Goal: Answer question/provide support

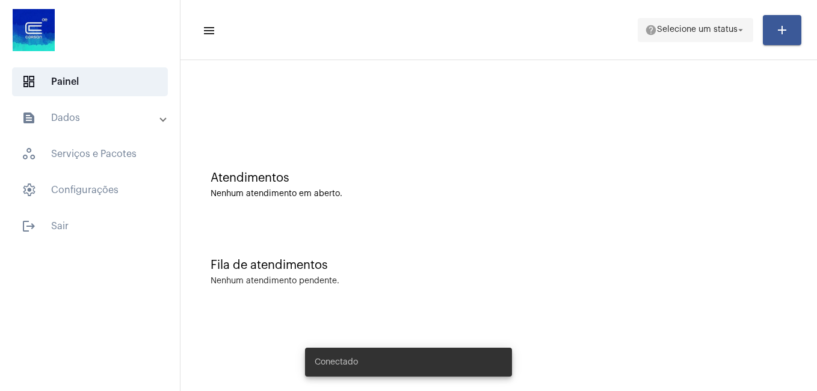
click at [705, 28] on span "Selecione um status" at bounding box center [697, 30] width 81 height 8
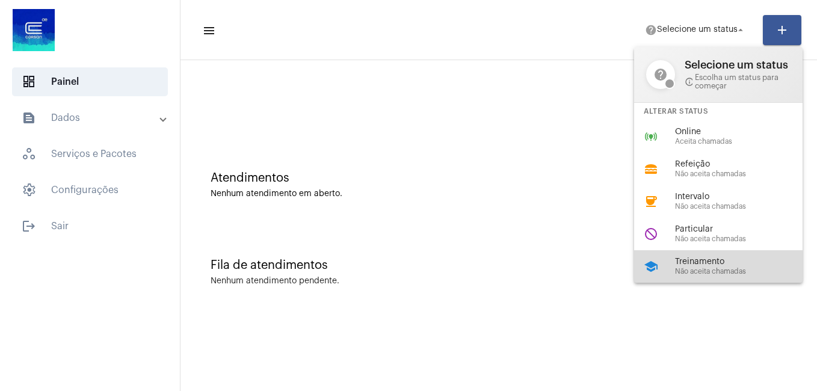
click at [695, 263] on span "Treinamento" at bounding box center [743, 262] width 137 height 9
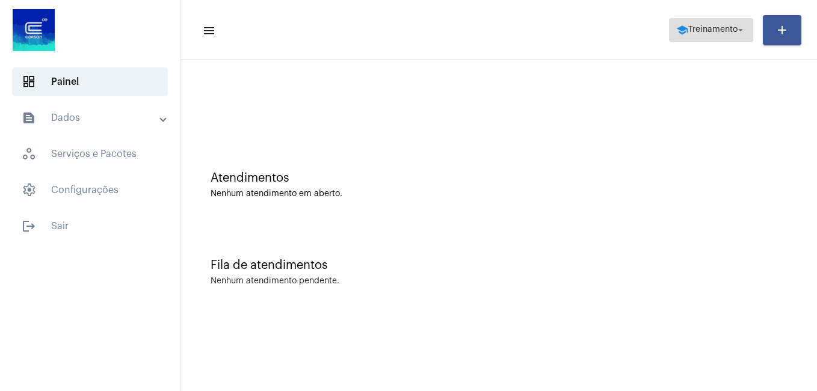
click at [706, 29] on span "Treinamento" at bounding box center [712, 30] width 49 height 8
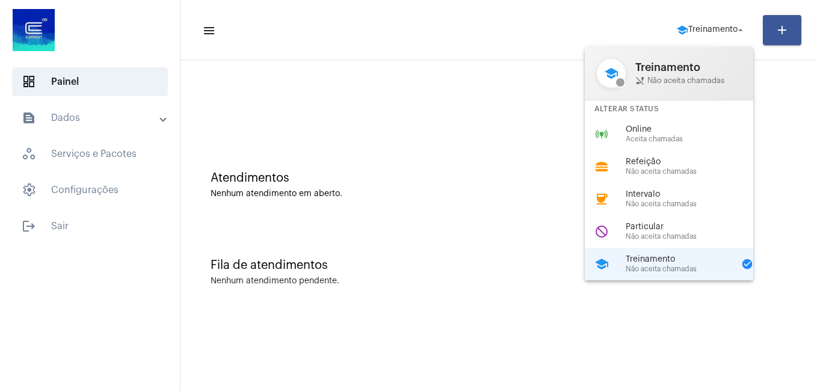
click at [637, 134] on span "Online" at bounding box center [694, 129] width 137 height 9
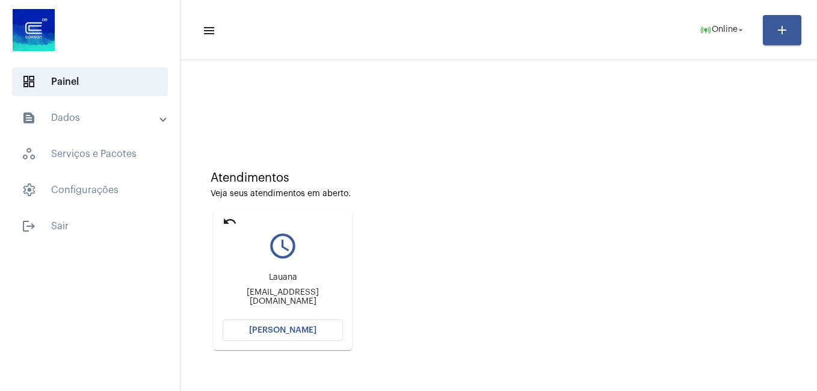
click at [270, 329] on span "[PERSON_NAME]" at bounding box center [282, 330] width 67 height 8
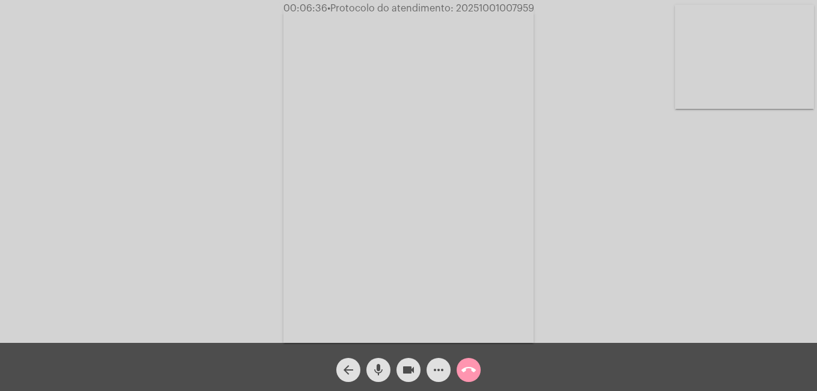
click at [437, 368] on mat-icon "more_horiz" at bounding box center [438, 370] width 14 height 14
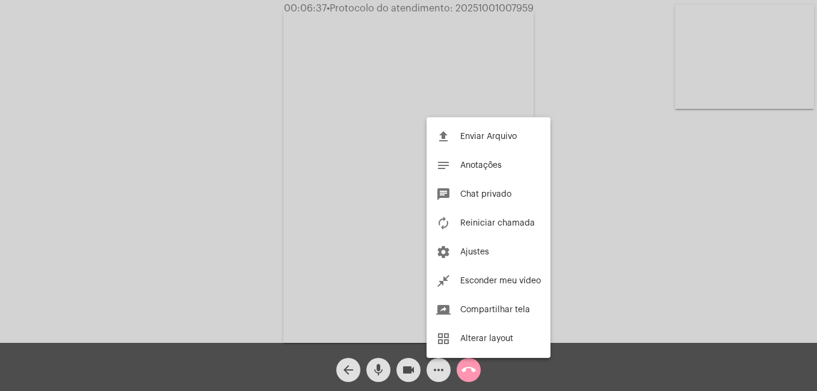
click at [566, 274] on div at bounding box center [408, 195] width 817 height 391
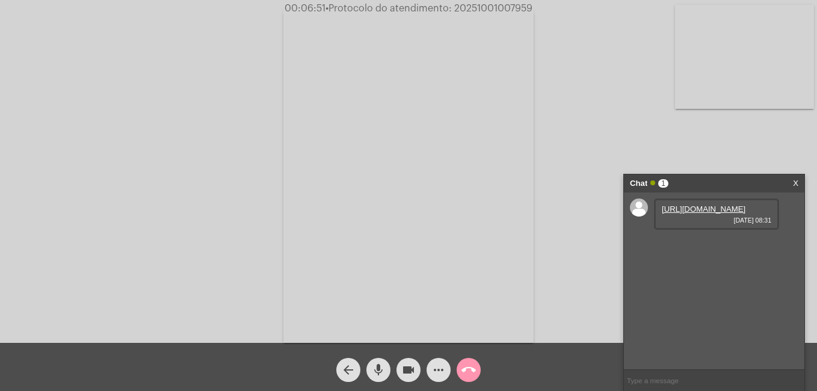
click at [699, 214] on link "[URL][DOMAIN_NAME]" at bounding box center [704, 209] width 84 height 9
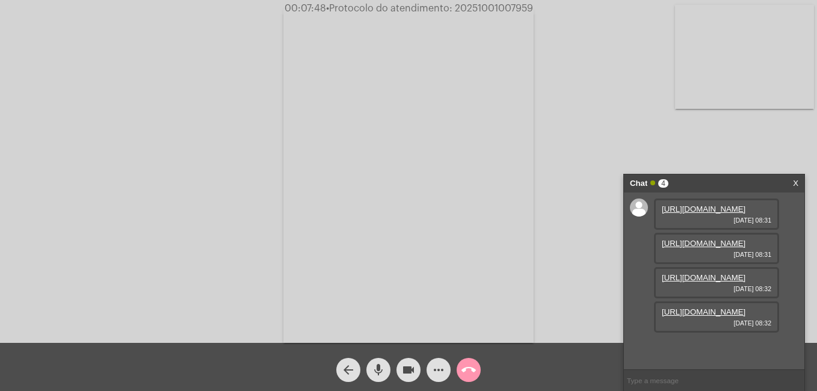
click at [697, 248] on link "[URL][DOMAIN_NAME]" at bounding box center [704, 243] width 84 height 9
click at [746, 239] on link "[URL][DOMAIN_NAME]" at bounding box center [704, 243] width 84 height 9
click at [768, 147] on div "Acessando Câmera e Microfone..." at bounding box center [408, 174] width 815 height 343
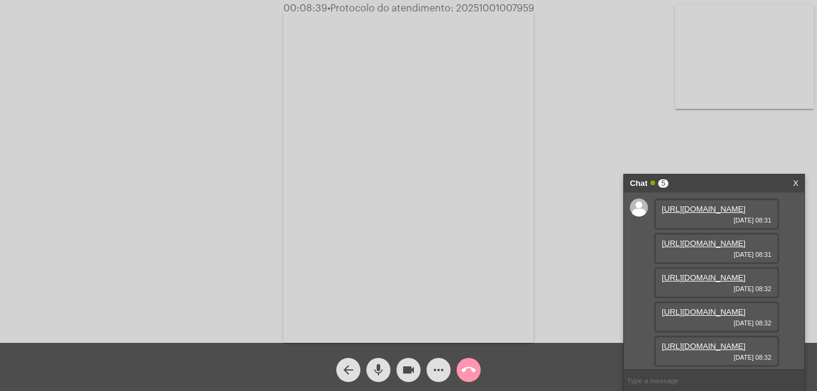
click at [709, 308] on link "[URL][DOMAIN_NAME]" at bounding box center [704, 312] width 84 height 9
click at [700, 345] on link "[URL][DOMAIN_NAME]" at bounding box center [704, 346] width 84 height 9
click at [706, 273] on link "[URL][DOMAIN_NAME]" at bounding box center [704, 277] width 84 height 9
click at [713, 214] on link "[URL][DOMAIN_NAME]" at bounding box center [704, 209] width 84 height 9
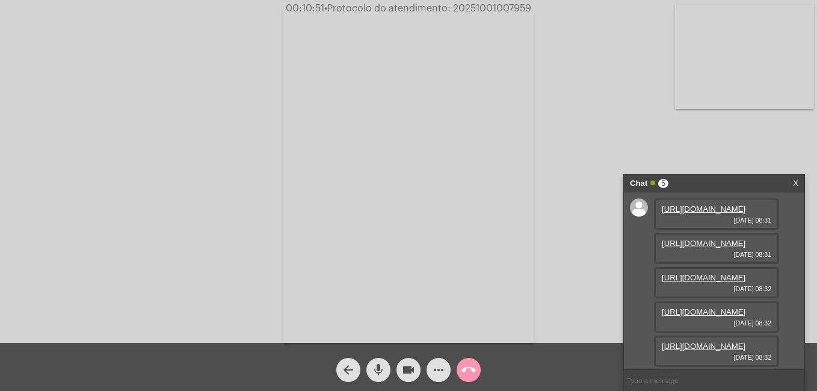
click at [699, 214] on link "[URL][DOMAIN_NAME]" at bounding box center [704, 209] width 84 height 9
click at [707, 342] on link "[URL][DOMAIN_NAME]" at bounding box center [704, 346] width 84 height 9
click at [406, 369] on mat-icon "videocam" at bounding box center [408, 370] width 14 height 14
click at [379, 371] on mat-icon "mic" at bounding box center [378, 370] width 14 height 14
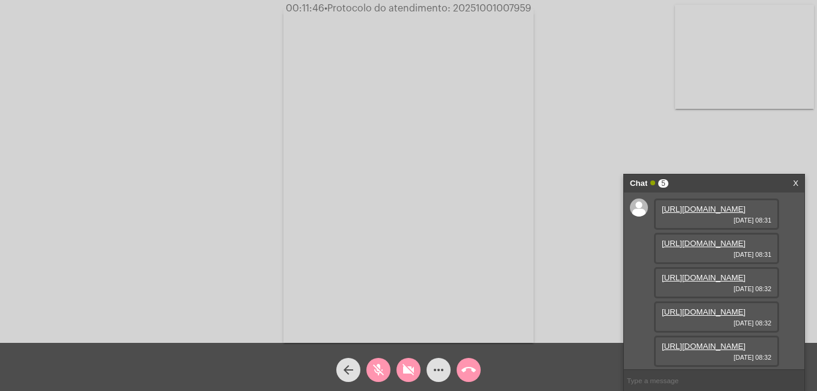
click at [233, 270] on div "Acessando Câmera e Microfone..." at bounding box center [408, 174] width 815 height 343
click at [381, 364] on mat-icon "mic_off" at bounding box center [378, 370] width 14 height 14
click at [380, 366] on mat-icon "mic" at bounding box center [378, 370] width 14 height 14
click at [374, 370] on mat-icon "mic_off" at bounding box center [378, 370] width 14 height 14
click at [374, 370] on mat-icon "mic" at bounding box center [378, 370] width 14 height 14
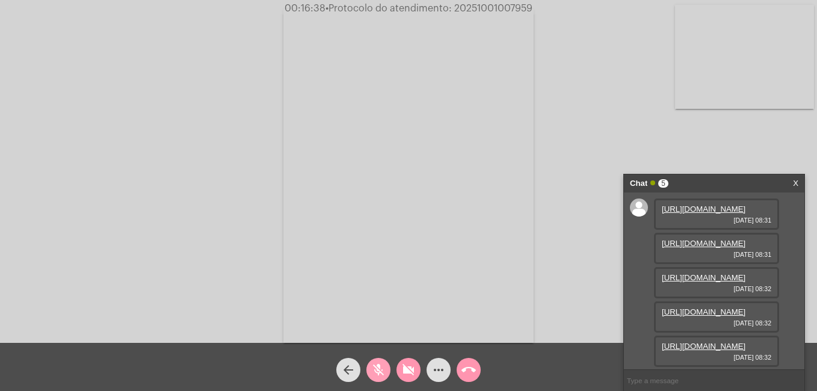
click at [373, 366] on mat-icon "mic_off" at bounding box center [378, 370] width 14 height 14
click at [404, 373] on mat-icon "videocam_off" at bounding box center [408, 370] width 14 height 14
click at [372, 369] on mat-icon "mic" at bounding box center [378, 370] width 14 height 14
click at [377, 374] on mat-icon "mic_off" at bounding box center [378, 370] width 14 height 14
click at [381, 371] on mat-icon "mic" at bounding box center [378, 370] width 14 height 14
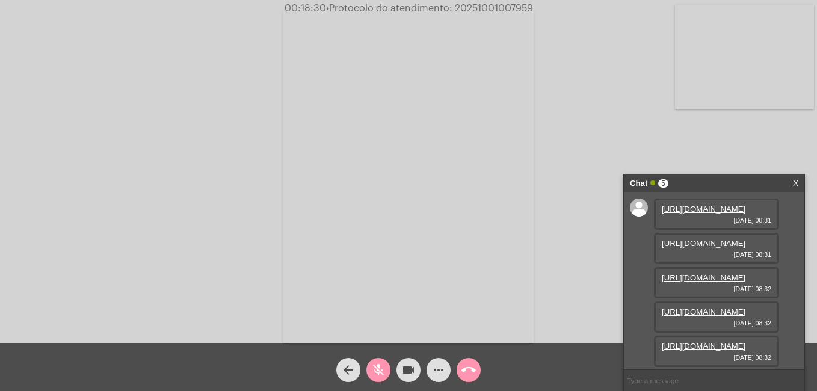
click at [407, 368] on mat-icon "videocam" at bounding box center [408, 370] width 14 height 14
click at [406, 368] on mat-icon "videocam_off" at bounding box center [408, 370] width 14 height 14
click at [377, 382] on div "arrow_back mic_off videocam more_horiz call_end" at bounding box center [408, 367] width 817 height 48
click at [377, 374] on mat-icon "mic_off" at bounding box center [378, 370] width 14 height 14
click at [377, 373] on mat-icon "mic" at bounding box center [378, 370] width 14 height 14
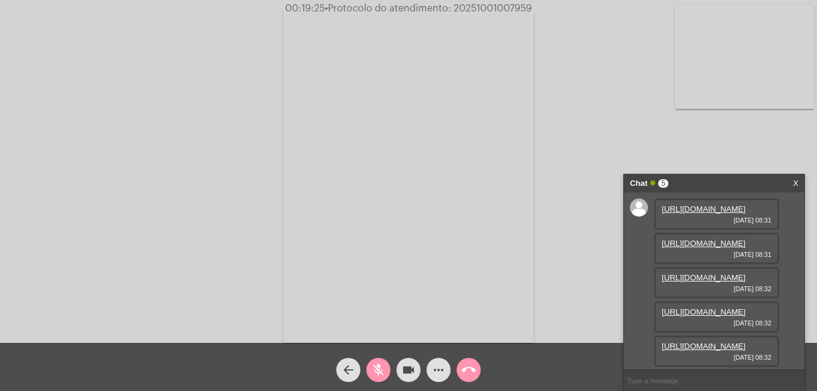
click at [410, 371] on mat-icon "videocam" at bounding box center [408, 370] width 14 height 14
drag, startPoint x: 454, startPoint y: 8, endPoint x: 545, endPoint y: 10, distance: 91.5
click at [545, 10] on div "00:19:29 • Protocolo do atendimento: 20251001007959" at bounding box center [408, 8] width 817 height 11
copy span "20251001007959"
click at [661, 383] on input "text" at bounding box center [714, 380] width 181 height 21
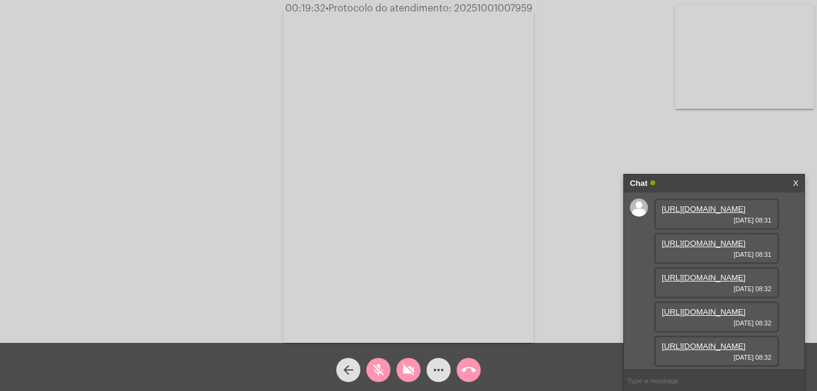
paste input "20251001007959"
type input "20251001007959"
click at [383, 372] on mat-icon "mic_off" at bounding box center [378, 370] width 14 height 14
click at [404, 370] on mat-icon "videocam_off" at bounding box center [408, 370] width 14 height 14
click at [397, 358] on button "videocam" at bounding box center [409, 370] width 24 height 24
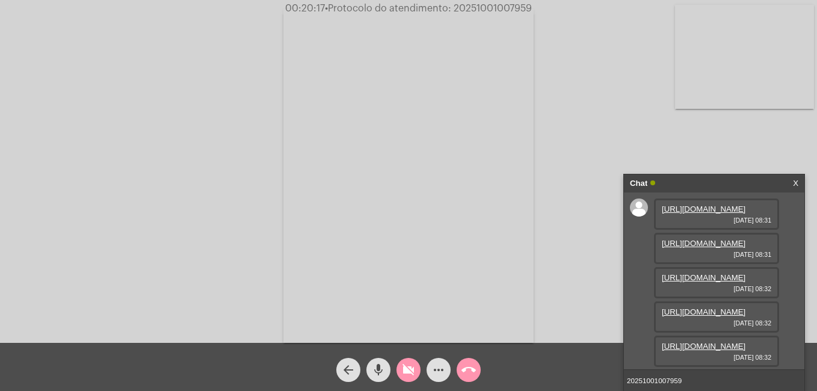
click at [737, 383] on input "20251001007959" at bounding box center [714, 380] width 181 height 21
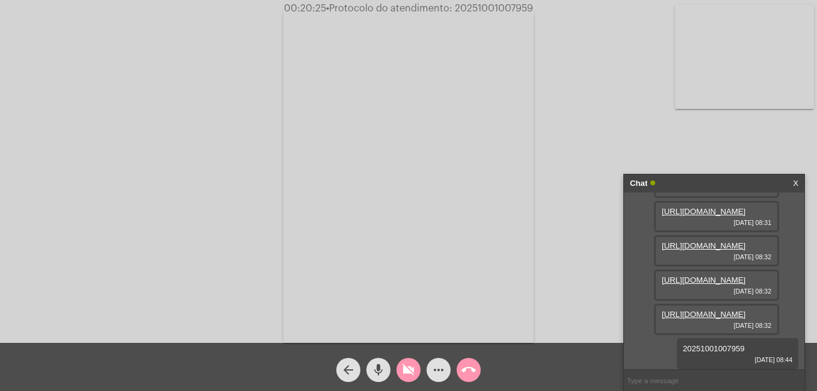
click at [413, 369] on mat-icon "videocam_off" at bounding box center [408, 370] width 14 height 14
click at [379, 366] on mat-icon "mic" at bounding box center [378, 370] width 14 height 14
click at [378, 366] on mat-icon "mic_off" at bounding box center [378, 370] width 14 height 14
click at [379, 371] on mat-icon "mic" at bounding box center [378, 370] width 14 height 14
click at [413, 373] on mat-icon "videocam" at bounding box center [408, 370] width 14 height 14
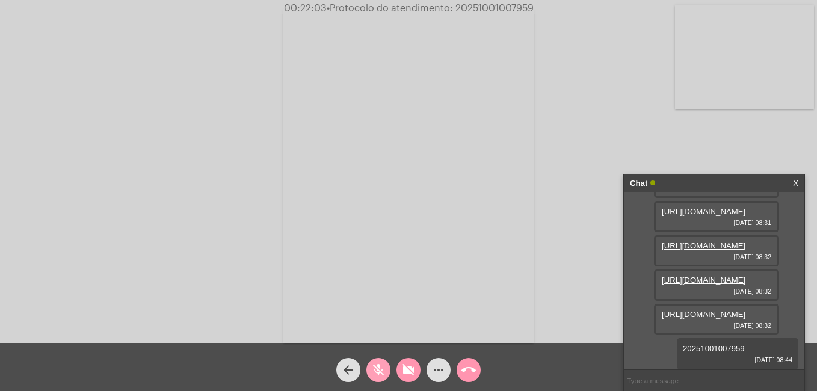
click at [380, 369] on mat-icon "mic_off" at bounding box center [378, 370] width 14 height 14
click at [407, 369] on mat-icon "videocam_off" at bounding box center [408, 370] width 14 height 14
click at [640, 381] on input "text" at bounding box center [714, 380] width 181 height 21
type input "T"
click at [605, 227] on div "Acessando Câmera e Microfone..." at bounding box center [408, 174] width 815 height 343
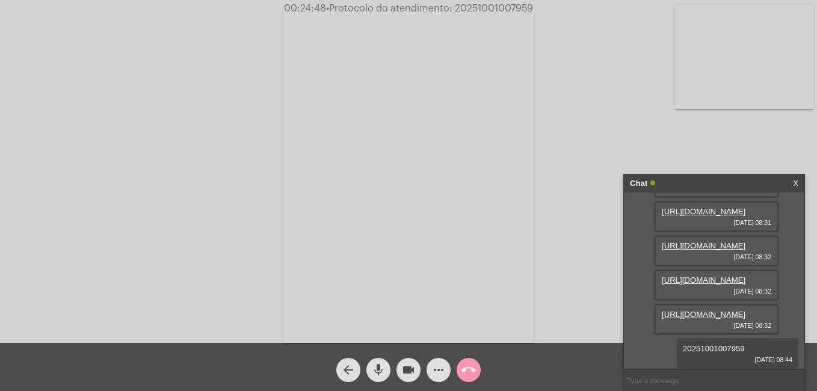
click at [598, 176] on div "Acessando Câmera e Microfone..." at bounding box center [408, 174] width 815 height 343
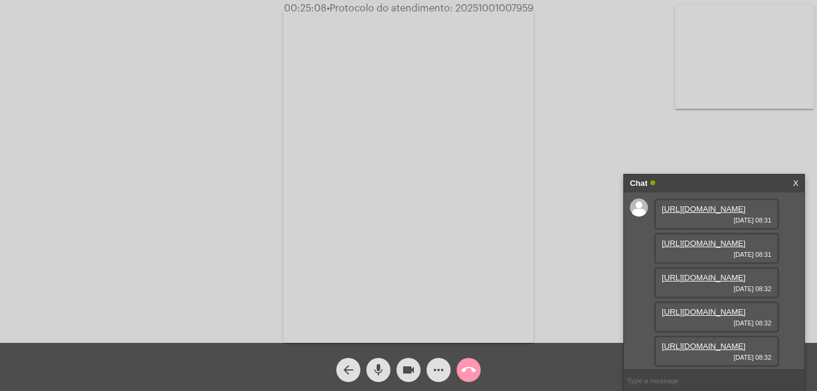
click at [686, 214] on link "[URL][DOMAIN_NAME]" at bounding box center [704, 209] width 84 height 9
click at [210, 28] on div "Acessando Câmera e Microfone..." at bounding box center [408, 174] width 815 height 343
click at [705, 214] on link "[URL][DOMAIN_NAME]" at bounding box center [704, 209] width 84 height 9
click at [147, 25] on div "Acessando Câmera e Microfone..." at bounding box center [408, 174] width 815 height 343
click at [416, 369] on button "videocam" at bounding box center [409, 370] width 24 height 24
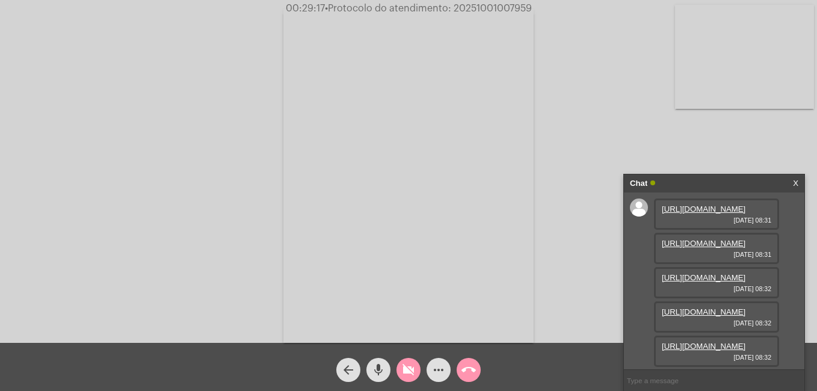
click at [382, 371] on mat-icon "mic" at bounding box center [378, 370] width 14 height 14
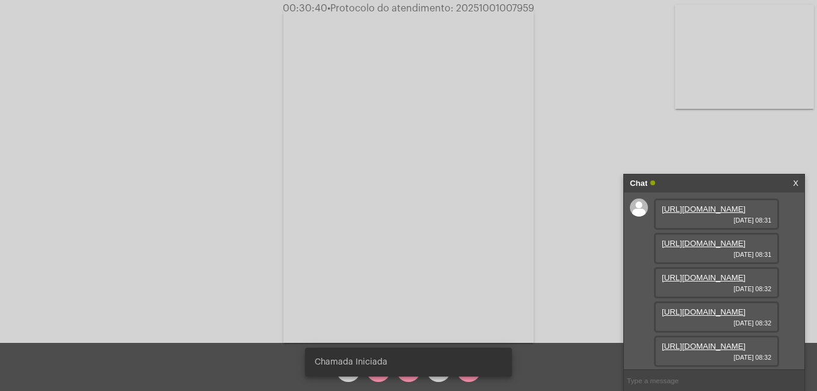
click at [382, 379] on div "Chamada Iniciada" at bounding box center [409, 362] width 236 height 58
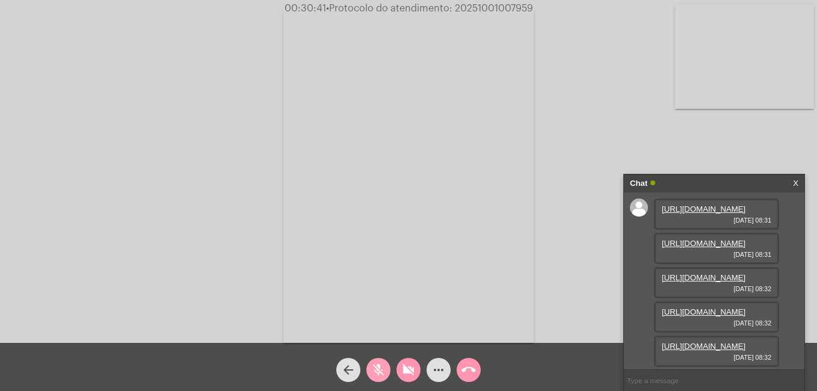
click at [380, 376] on mat-icon "mic_off" at bounding box center [378, 370] width 14 height 14
click at [377, 371] on mat-icon "mic" at bounding box center [378, 370] width 14 height 14
click at [373, 369] on mat-icon "mic_off" at bounding box center [378, 370] width 14 height 14
click at [403, 369] on mat-icon "videocam_off" at bounding box center [408, 370] width 14 height 14
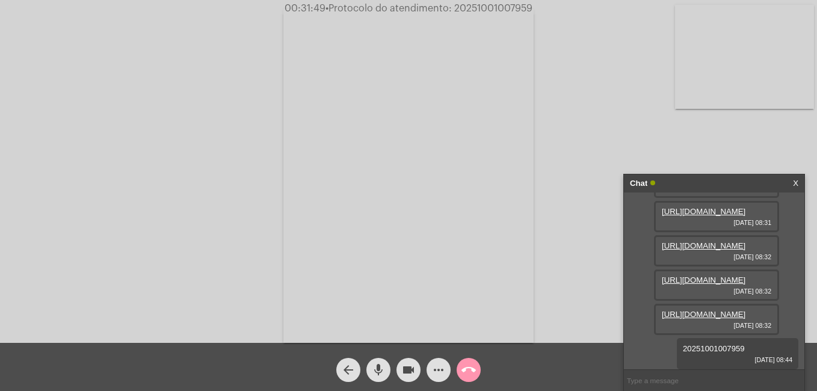
click at [602, 262] on div "Acessando Câmera e Microfone..." at bounding box center [408, 174] width 815 height 343
click at [374, 368] on mat-icon "mic" at bounding box center [378, 370] width 14 height 14
click at [375, 368] on mat-icon "mic_off" at bounding box center [378, 370] width 14 height 14
drag, startPoint x: 456, startPoint y: 5, endPoint x: 542, endPoint y: 13, distance: 86.4
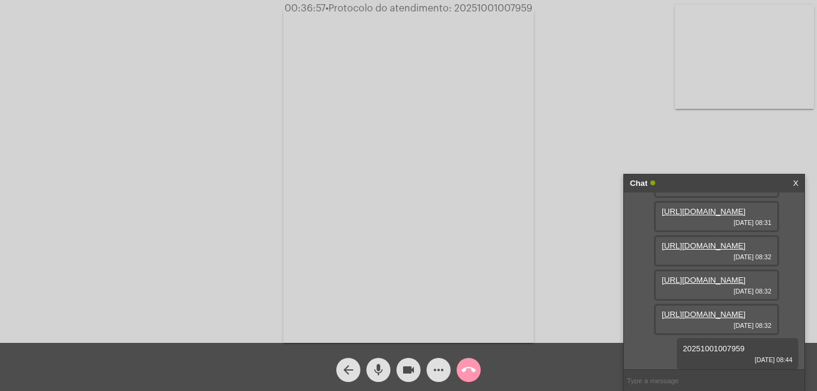
click at [542, 13] on div "00:36:57 • Protocolo do atendimento: 20251001007959" at bounding box center [408, 8] width 817 height 11
copy span "20251001007959"
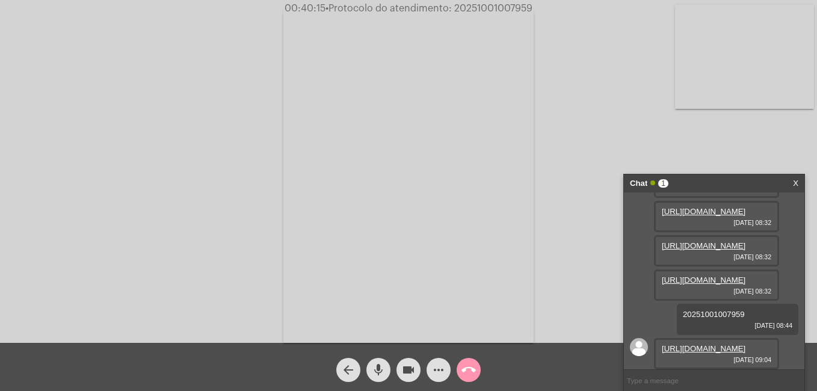
scroll to position [229, 0]
click at [691, 344] on link "[URL][DOMAIN_NAME]" at bounding box center [704, 348] width 84 height 9
click at [77, 202] on div "Acessando Câmera e Microfone..." at bounding box center [408, 174] width 815 height 343
click at [674, 129] on div "Acessando Câmera e Microfone..." at bounding box center [408, 174] width 815 height 343
click at [797, 185] on link "X" at bounding box center [795, 184] width 5 height 18
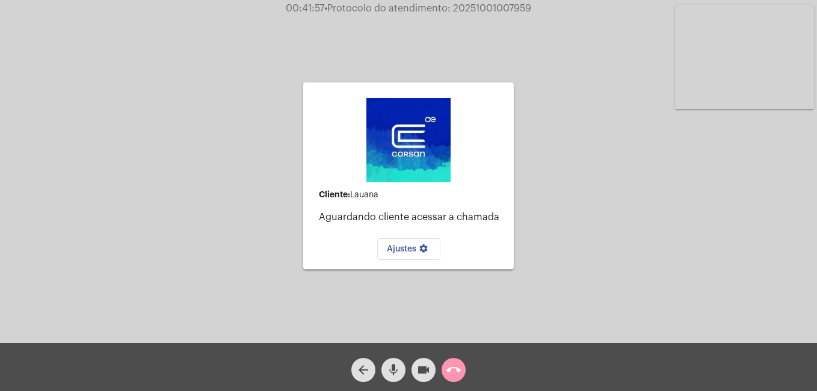
click at [459, 373] on mat-icon "call_end" at bounding box center [454, 370] width 14 height 14
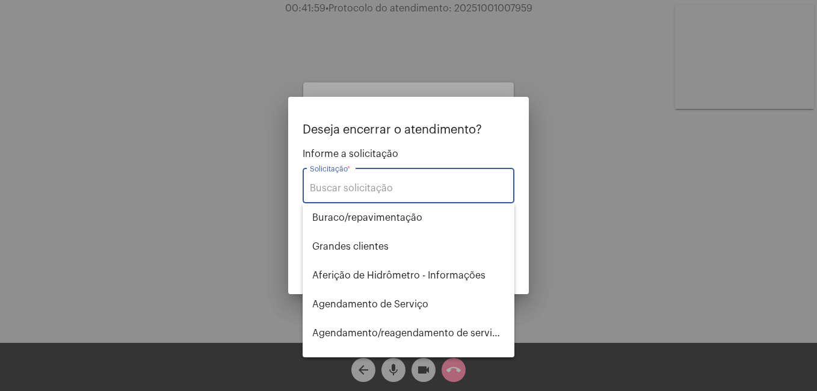
click at [368, 187] on input "Solicitação *" at bounding box center [408, 188] width 197 height 11
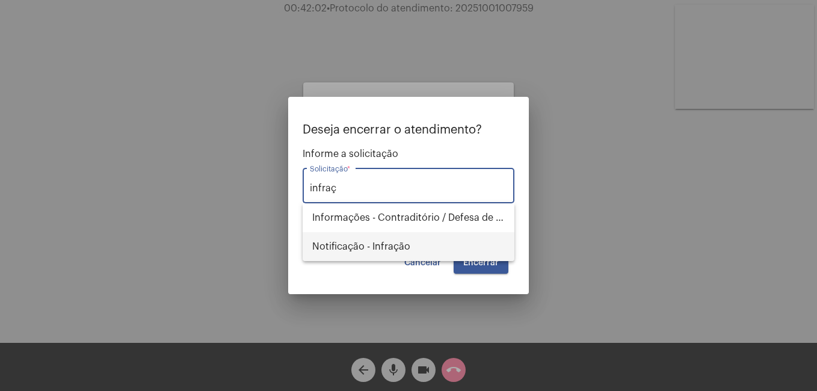
click at [372, 240] on span "Notificação - Infração" at bounding box center [408, 246] width 193 height 29
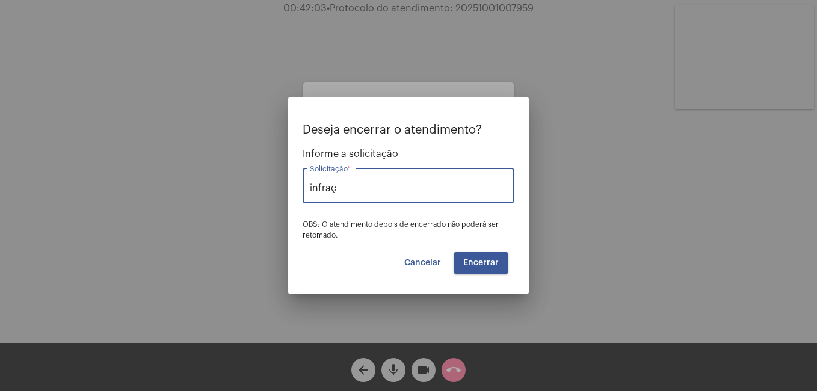
type input "Notificação - Infração"
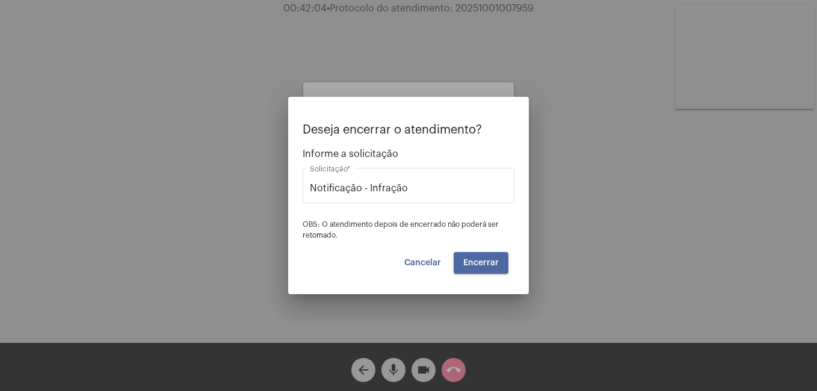
click at [469, 259] on span "Encerrar" at bounding box center [481, 263] width 36 height 8
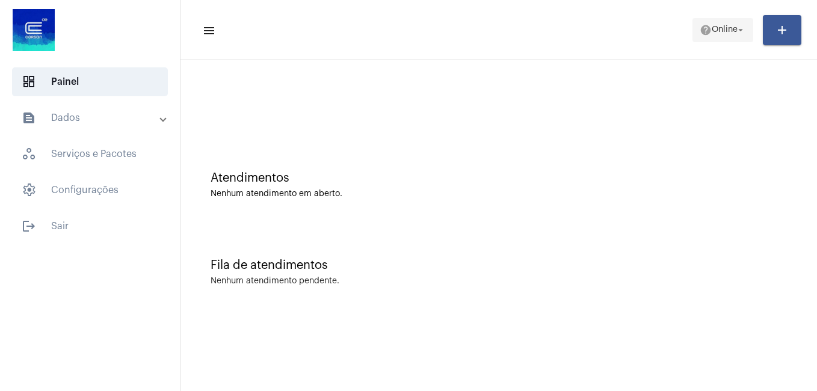
click at [712, 28] on span "Online" at bounding box center [725, 30] width 26 height 8
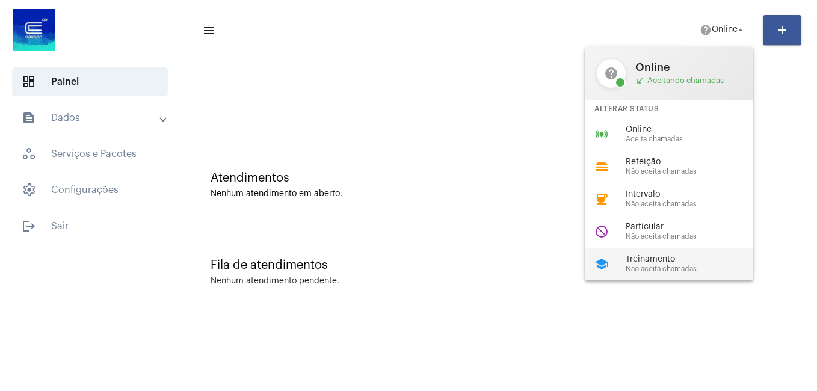
click at [656, 258] on span "Treinamento" at bounding box center [694, 259] width 137 height 9
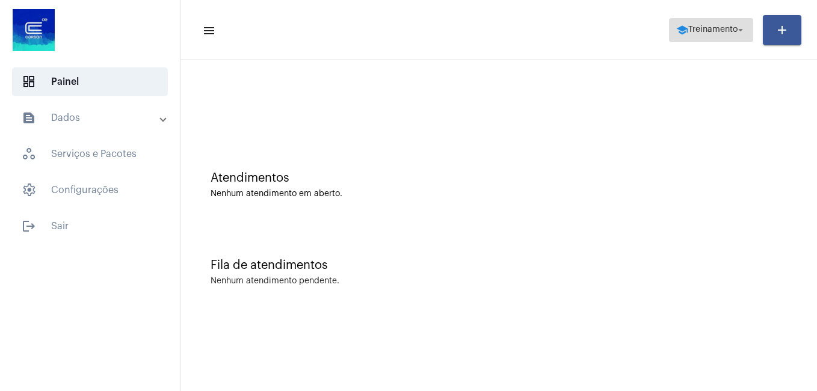
click at [748, 29] on button "school Treinamento arrow_drop_down" at bounding box center [711, 30] width 84 height 24
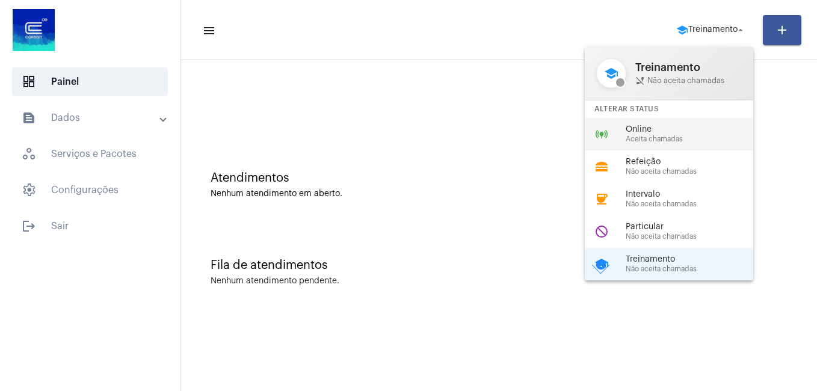
click at [652, 139] on span "Aceita chamadas" at bounding box center [694, 139] width 137 height 8
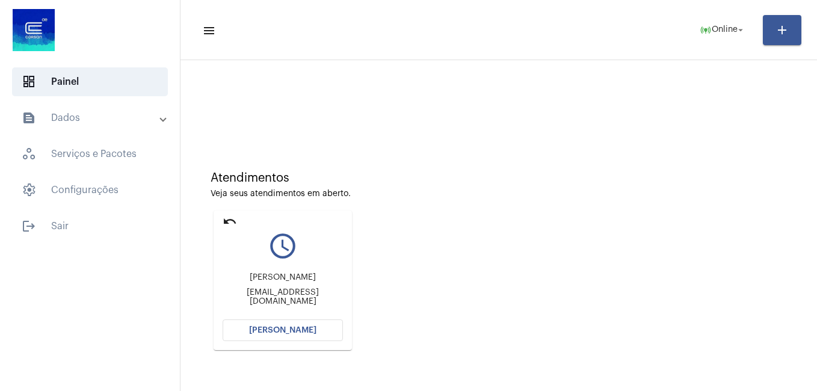
click at [265, 328] on span "[PERSON_NAME]" at bounding box center [282, 330] width 67 height 8
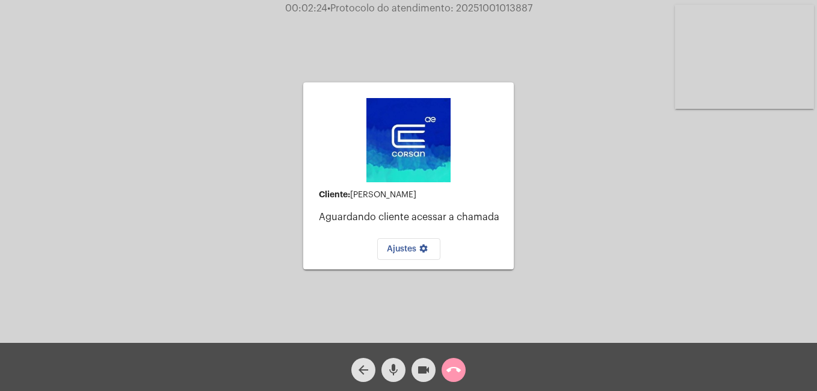
click at [454, 376] on mat-icon "call_end" at bounding box center [454, 370] width 14 height 14
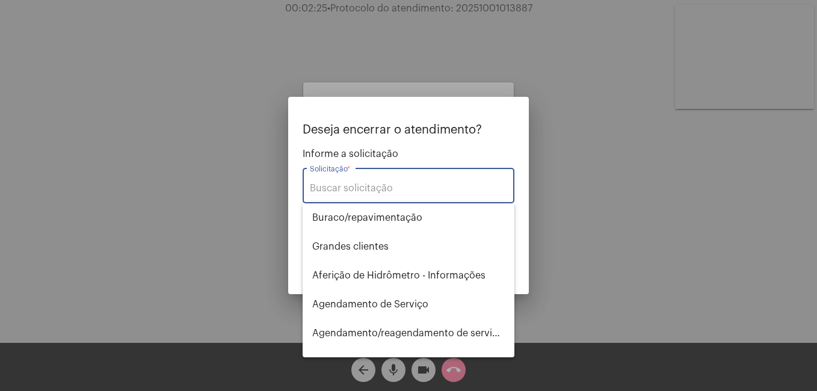
click at [330, 188] on input "Solicitação *" at bounding box center [408, 188] width 197 height 11
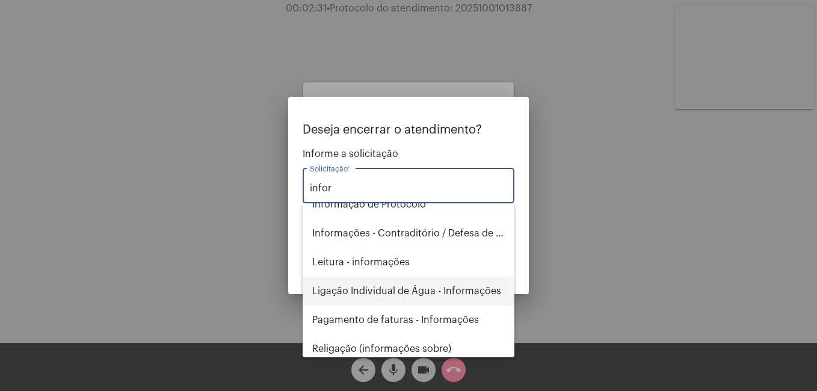
scroll to position [106, 0]
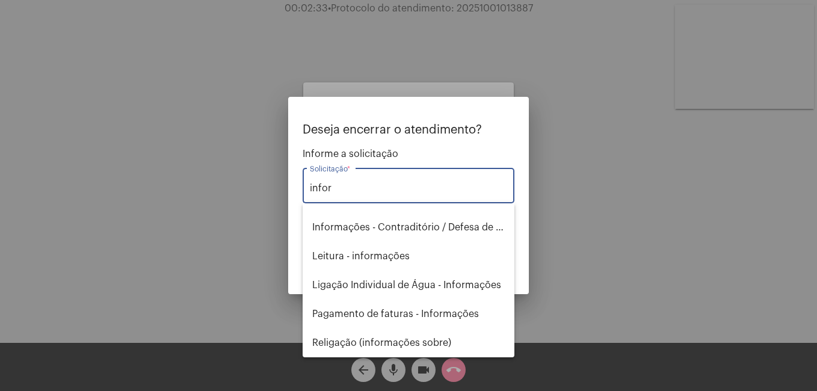
drag, startPoint x: 354, startPoint y: 188, endPoint x: 247, endPoint y: 185, distance: 107.1
click at [250, 186] on div "Deseja encerrar o atendimento? Informe a solicitação infor Solicitação * OBS: O…" at bounding box center [408, 195] width 817 height 391
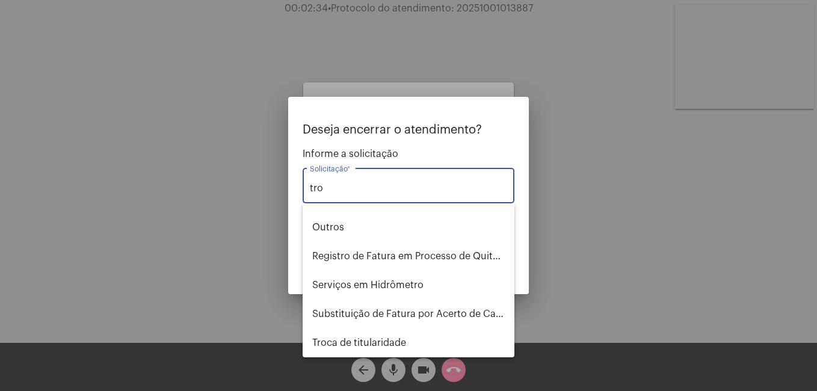
scroll to position [0, 0]
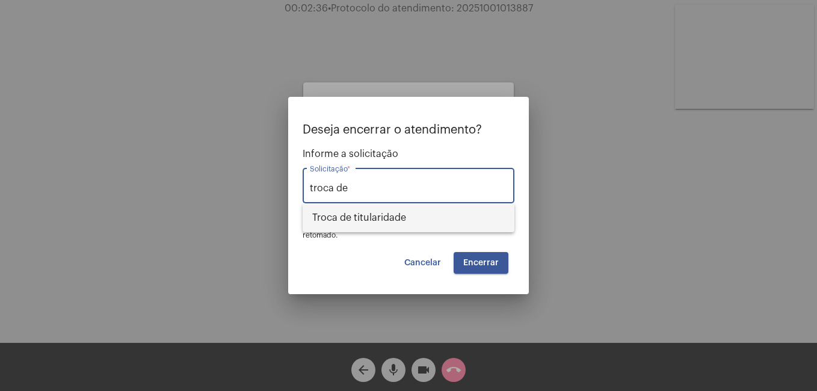
click at [350, 214] on span "Troca de titularidade" at bounding box center [408, 217] width 193 height 29
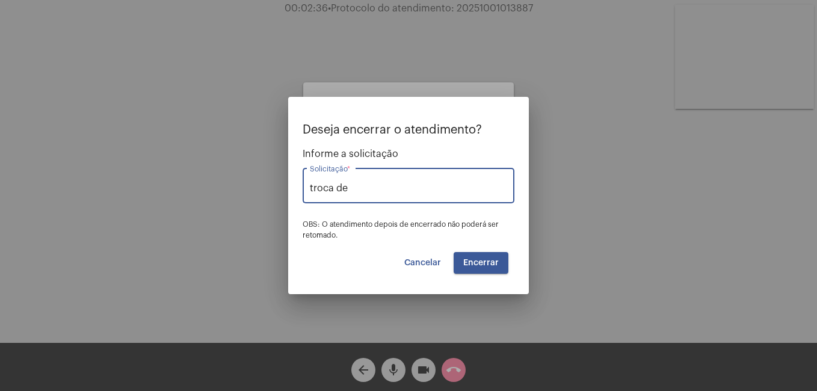
type input "Troca de titularidade"
click at [466, 269] on button "Encerrar" at bounding box center [481, 263] width 55 height 22
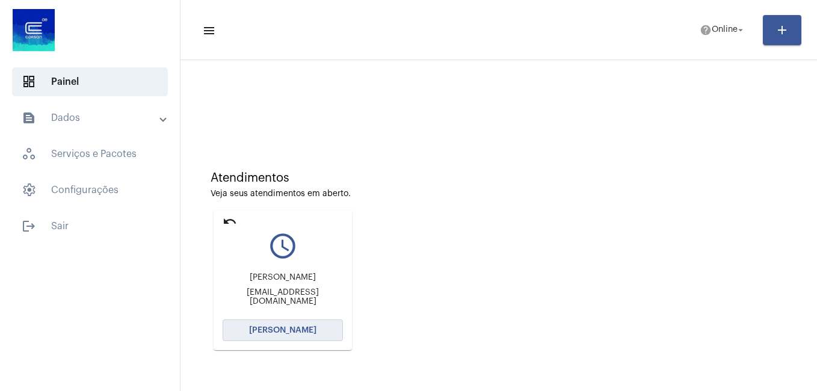
click at [257, 327] on span "[PERSON_NAME]" at bounding box center [282, 330] width 67 height 8
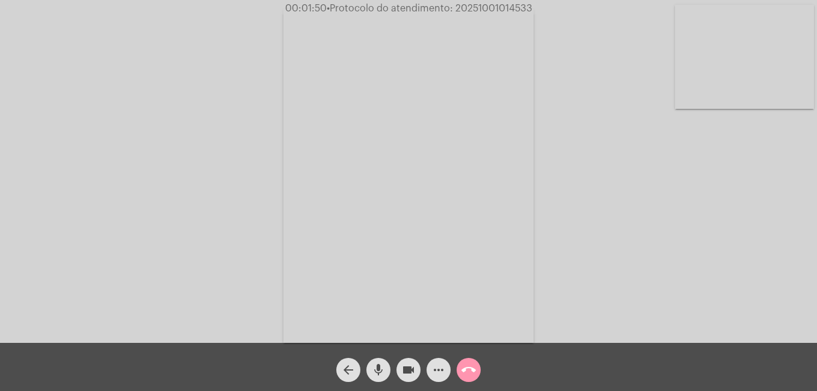
click at [376, 368] on mat-icon "mic" at bounding box center [378, 370] width 14 height 14
click at [408, 371] on mat-icon "videocam" at bounding box center [408, 370] width 14 height 14
click at [382, 376] on mat-icon "mic_off" at bounding box center [378, 370] width 14 height 14
click at [397, 372] on button "videocam_off" at bounding box center [409, 370] width 24 height 24
click at [403, 368] on mat-icon "videocam" at bounding box center [408, 370] width 14 height 14
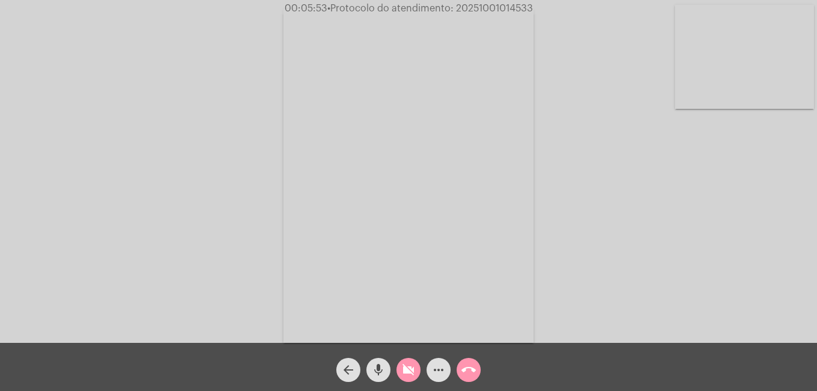
click at [379, 368] on mat-icon "mic" at bounding box center [378, 370] width 14 height 14
click at [381, 361] on span "mic_off" at bounding box center [378, 370] width 14 height 24
click at [378, 370] on mat-icon "mic" at bounding box center [378, 370] width 14 height 14
click at [377, 370] on mat-icon "mic_off" at bounding box center [378, 370] width 14 height 14
click at [403, 368] on button "videocam_off" at bounding box center [409, 370] width 24 height 24
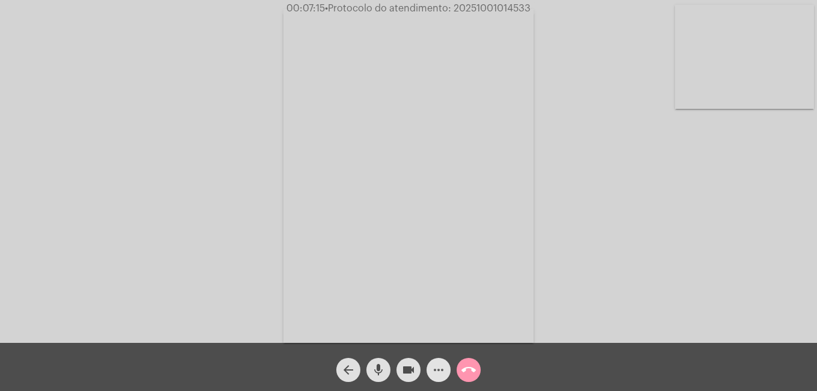
click at [431, 369] on button "more_horiz" at bounding box center [439, 370] width 24 height 24
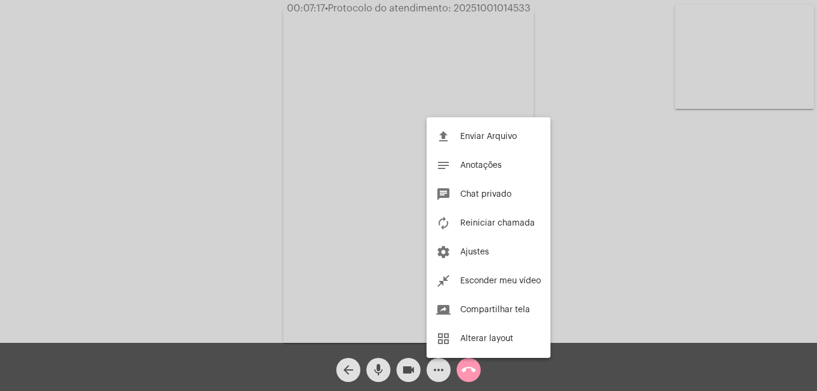
click at [471, 190] on button "chat Chat privado" at bounding box center [489, 194] width 124 height 29
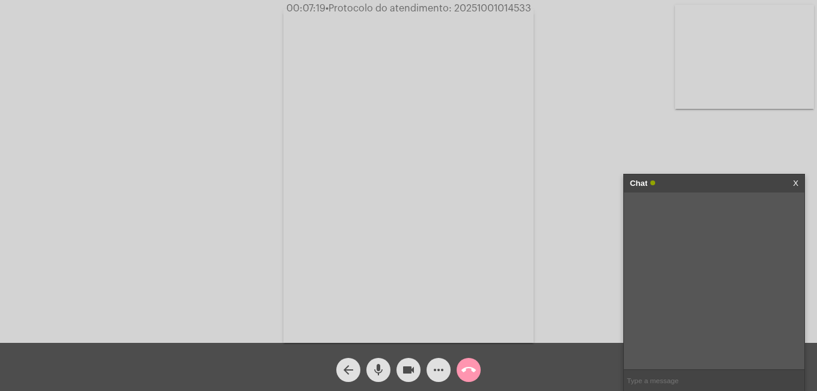
click at [658, 377] on input "text" at bounding box center [714, 380] width 181 height 21
type input "A orientação"
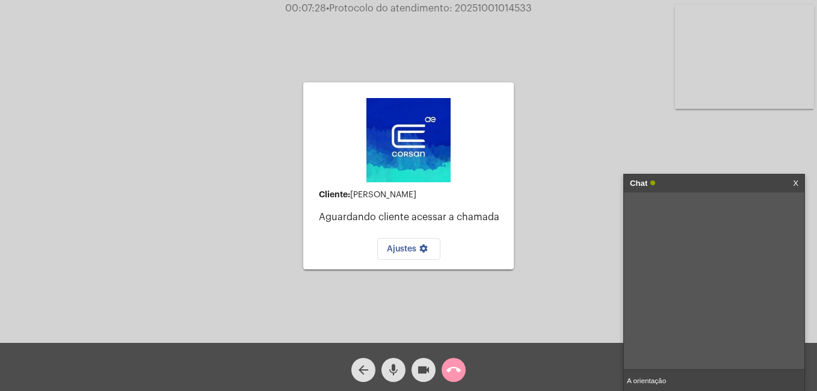
drag, startPoint x: 675, startPoint y: 382, endPoint x: 545, endPoint y: 384, distance: 130.0
click at [545, 384] on app-call "00:07:28 • Protocolo do atendimento: 20251001014533 Cliente: [PERSON_NAME] clie…" at bounding box center [408, 195] width 817 height 391
click at [639, 378] on input "text" at bounding box center [714, 380] width 181 height 21
type input "A"
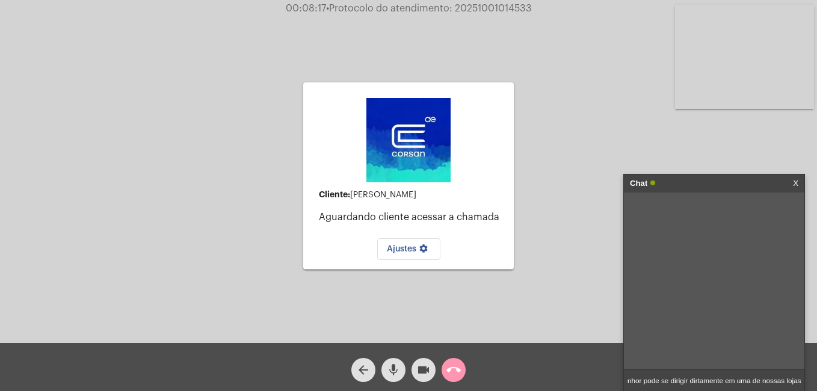
type input "Como aqui só atendemos clientes corsan, a orientação é que o senhor pode se dir…"
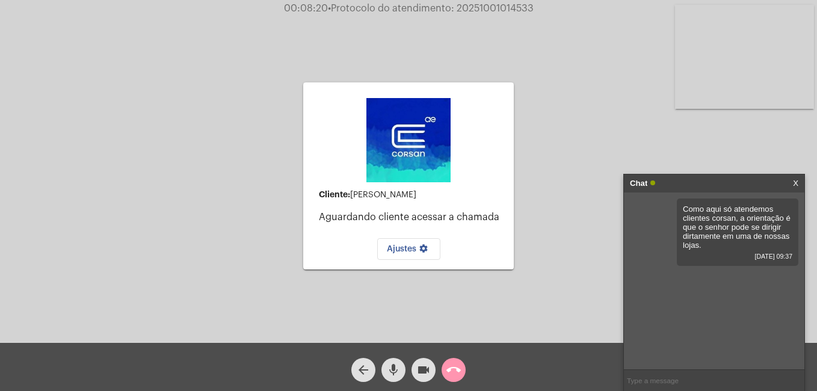
scroll to position [0, 0]
click at [456, 367] on mat-icon "call_end" at bounding box center [454, 370] width 14 height 14
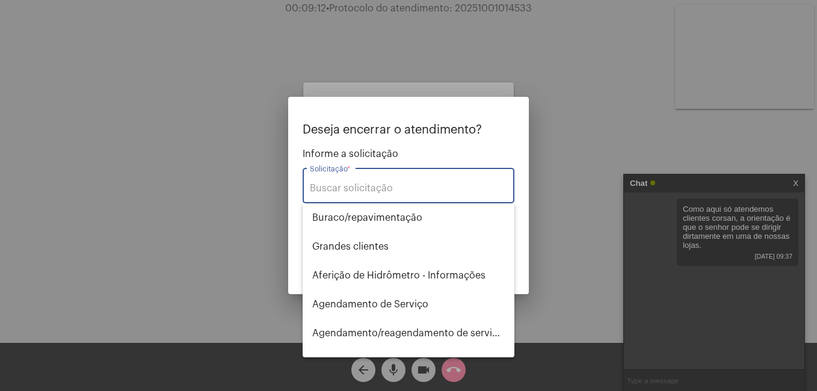
click at [329, 186] on input "Solicitação *" at bounding box center [408, 188] width 197 height 11
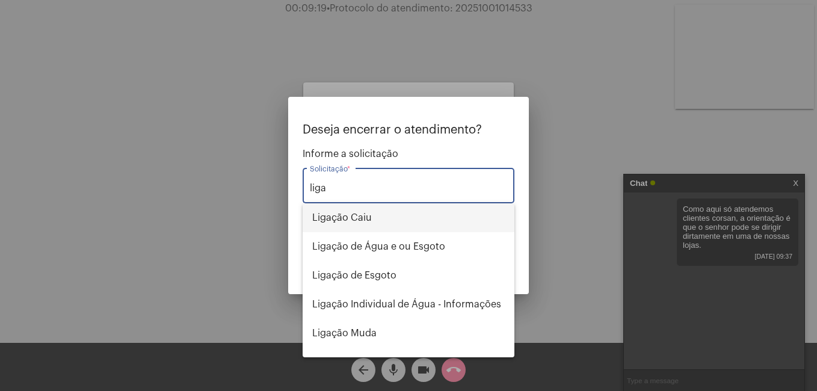
click at [350, 216] on span "Ligação Caiu" at bounding box center [408, 217] width 193 height 29
type input "Ligação Caiu"
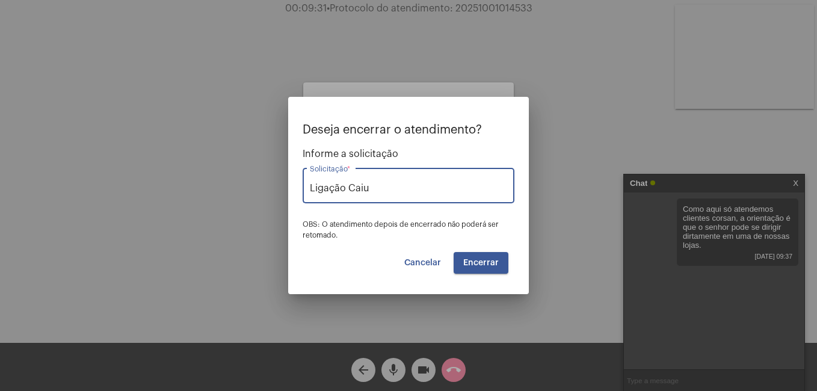
click at [488, 268] on button "Encerrar" at bounding box center [481, 263] width 55 height 22
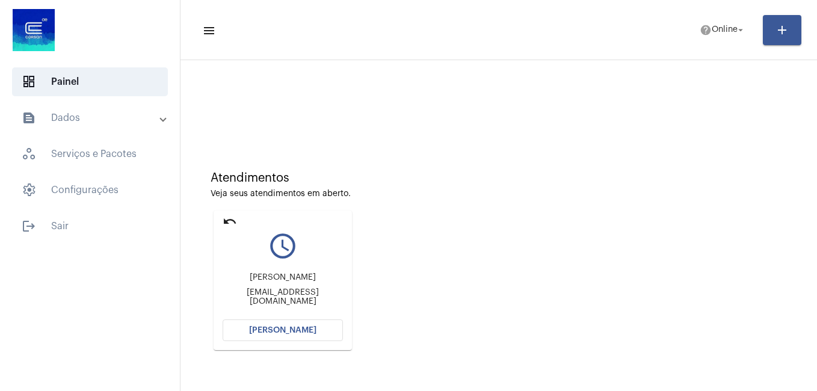
click at [289, 325] on button "[PERSON_NAME]" at bounding box center [283, 331] width 120 height 22
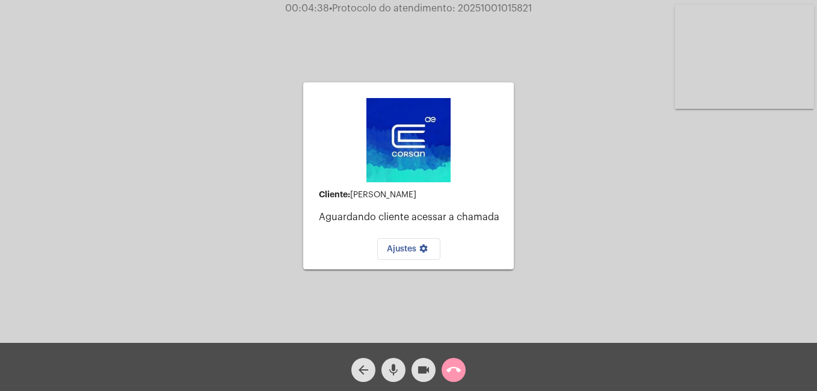
click at [361, 156] on div at bounding box center [408, 140] width 120 height 96
drag, startPoint x: 373, startPoint y: 159, endPoint x: 362, endPoint y: 120, distance: 41.3
click at [362, 120] on div at bounding box center [408, 140] width 120 height 96
click at [411, 185] on div at bounding box center [408, 140] width 120 height 96
click at [455, 362] on span "call_end" at bounding box center [454, 370] width 14 height 24
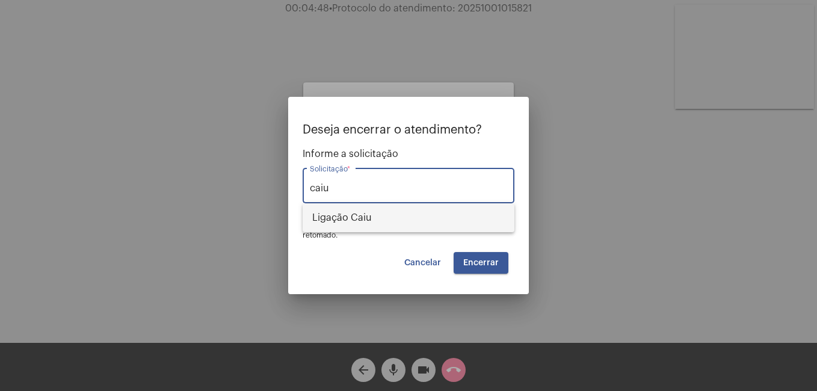
click at [348, 213] on span "Ligação Caiu" at bounding box center [408, 217] width 193 height 29
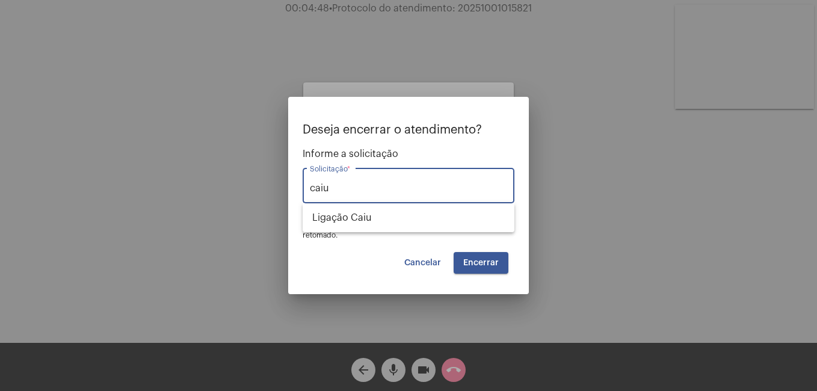
type input "Ligação Caiu"
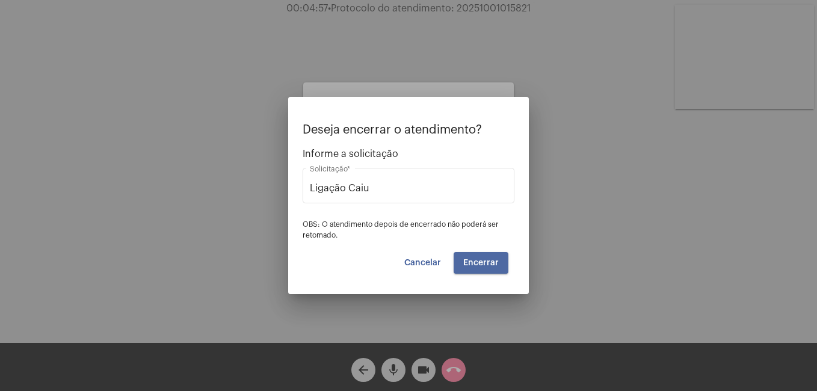
click at [490, 266] on span "Encerrar" at bounding box center [481, 263] width 36 height 8
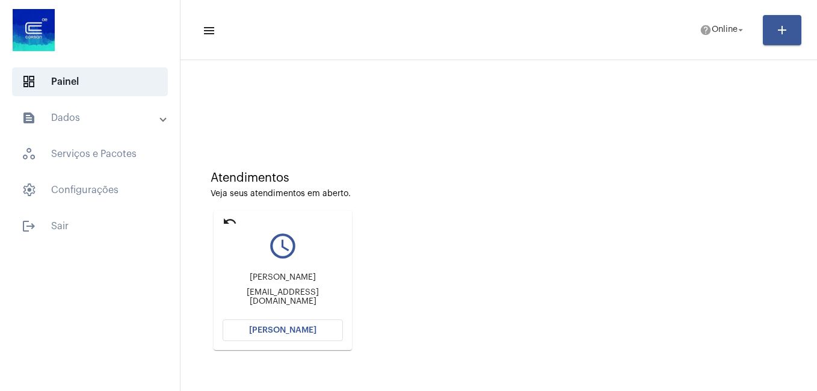
click at [277, 332] on span "[PERSON_NAME]" at bounding box center [282, 330] width 67 height 8
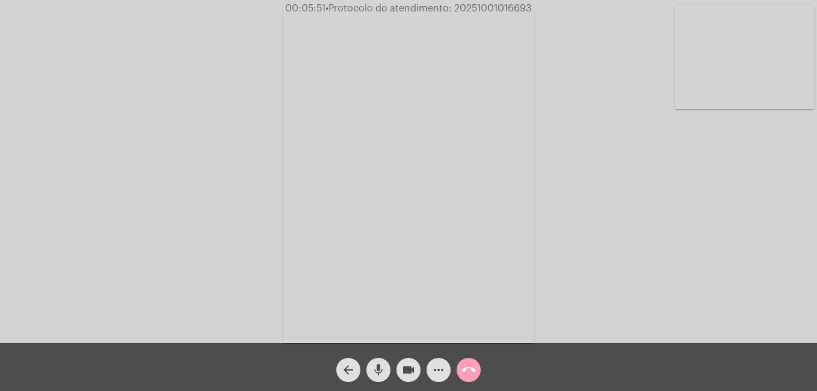
click at [462, 373] on mat-icon "call_end" at bounding box center [469, 370] width 14 height 14
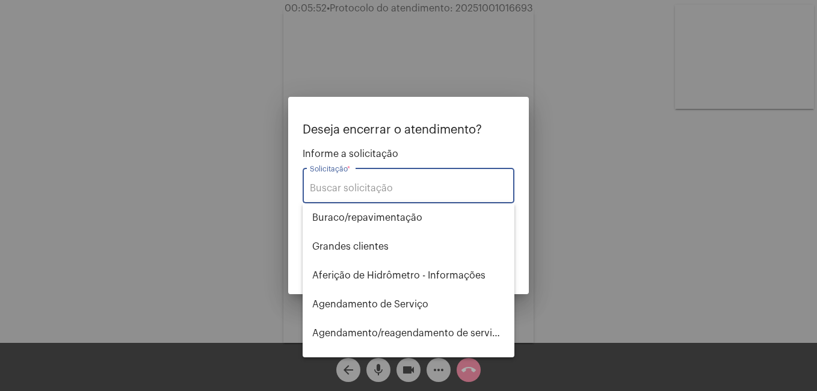
click at [327, 178] on div "Solicitação *" at bounding box center [408, 184] width 197 height 38
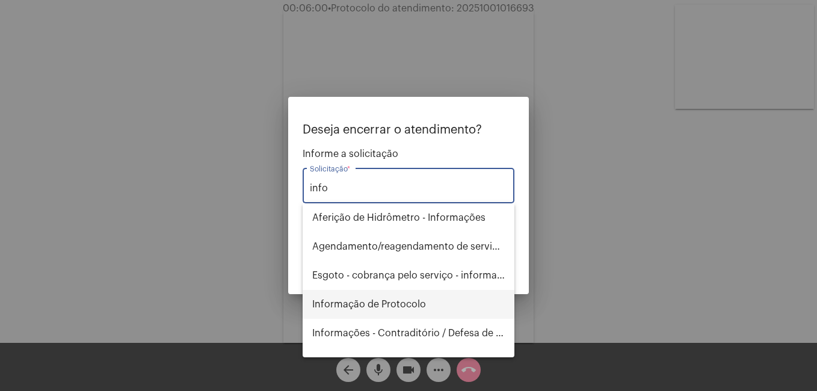
click at [341, 303] on span "Informação de Protocolo" at bounding box center [408, 304] width 193 height 29
type input "Informação de Protocolo"
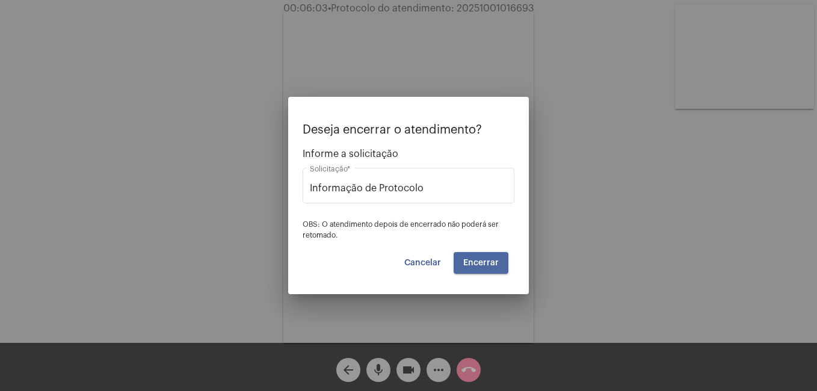
click at [471, 265] on span "Encerrar" at bounding box center [481, 263] width 36 height 8
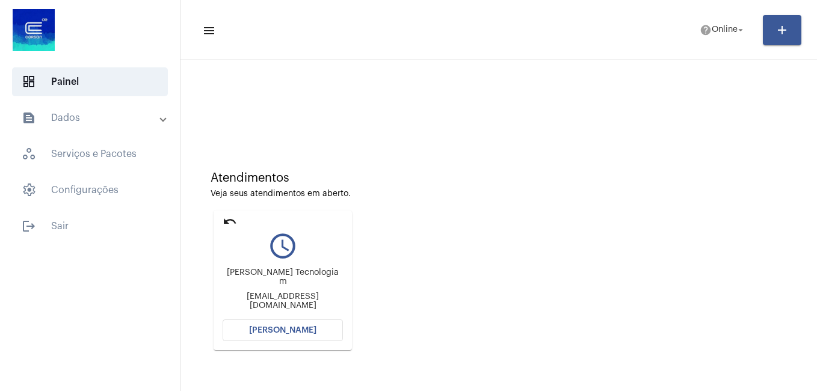
click at [309, 328] on span "[PERSON_NAME]" at bounding box center [282, 330] width 67 height 8
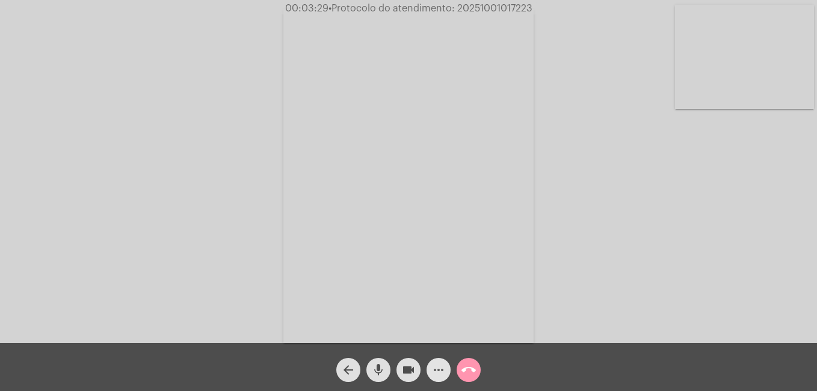
click at [436, 373] on mat-icon "more_horiz" at bounding box center [438, 370] width 14 height 14
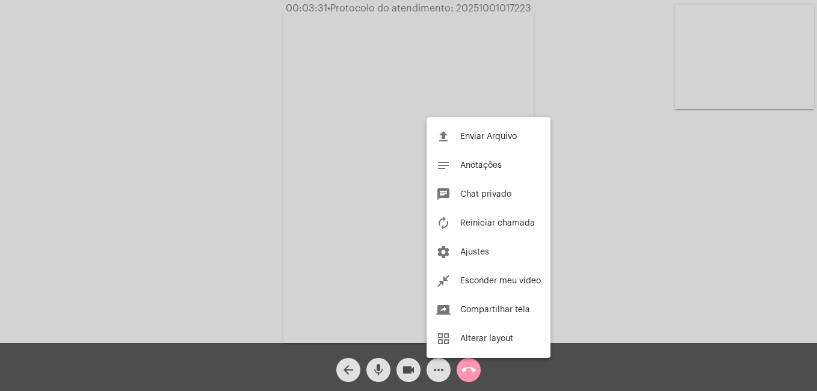
click at [474, 198] on span "Chat privado" at bounding box center [485, 194] width 51 height 8
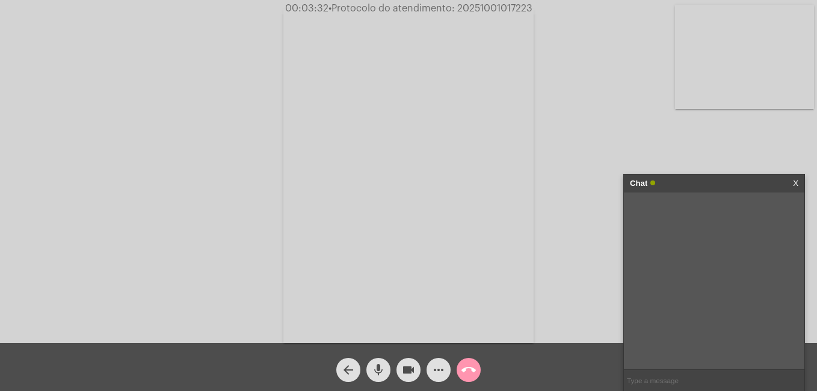
click at [640, 382] on input "text" at bounding box center [714, 380] width 181 height 21
paste input "[DOMAIN_NAME][URL]"
type input "[DOMAIN_NAME][URL]"
click at [790, 184] on div "Chat X" at bounding box center [714, 184] width 181 height 18
click at [466, 374] on mat-icon "call_end" at bounding box center [469, 370] width 14 height 14
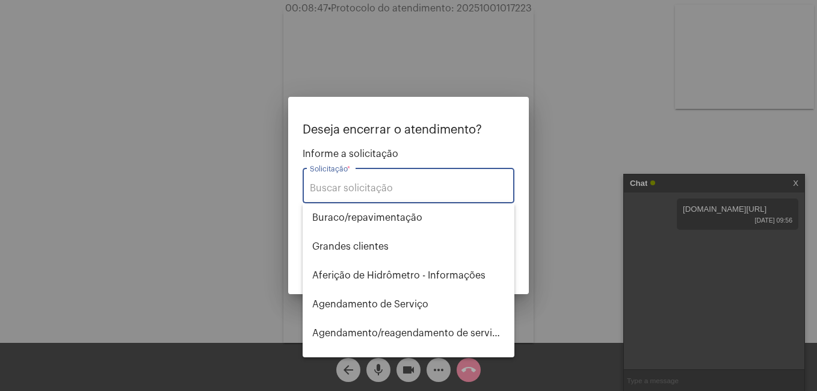
click at [345, 179] on div "Solicitação *" at bounding box center [408, 184] width 197 height 38
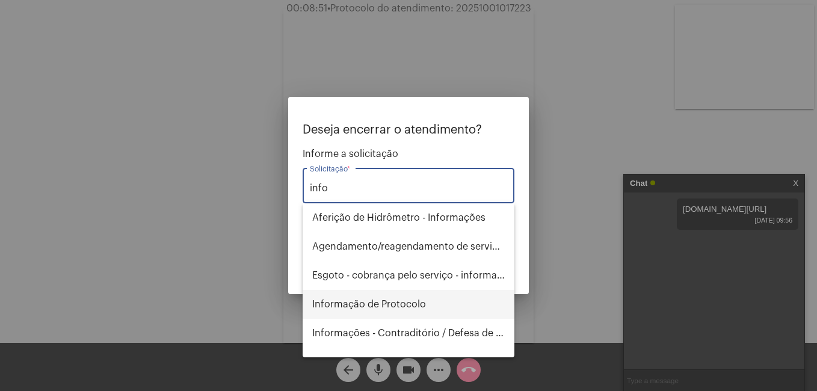
click at [344, 300] on span "Informação de Protocolo" at bounding box center [408, 304] width 193 height 29
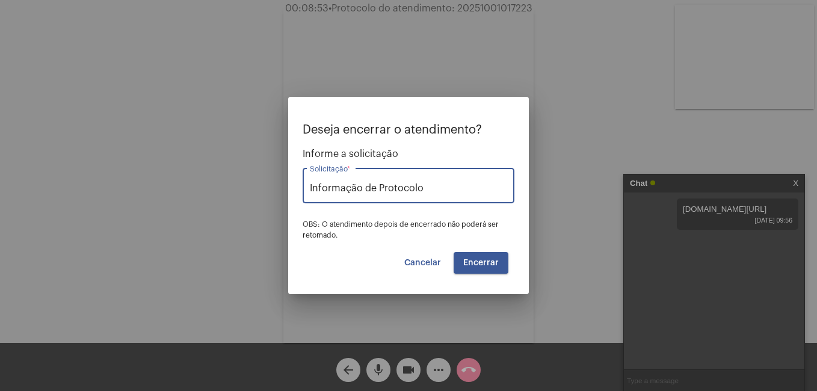
click at [434, 191] on input "Informação de Protocolo" at bounding box center [408, 188] width 197 height 11
drag, startPoint x: 429, startPoint y: 187, endPoint x: 366, endPoint y: 193, distance: 63.5
click at [366, 193] on input "Informação de Protocolo" at bounding box center [408, 188] width 197 height 11
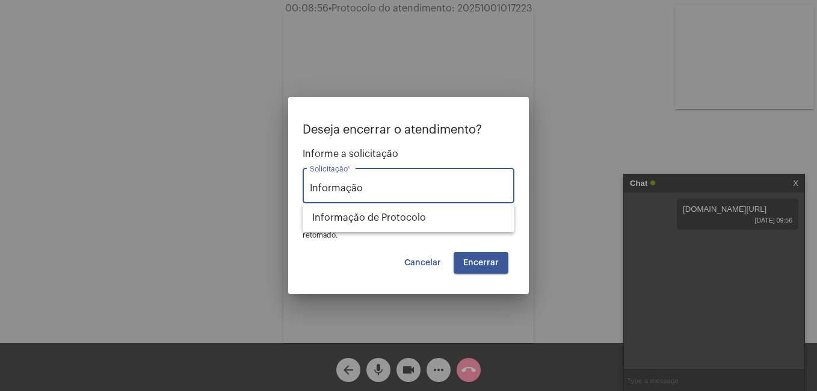
type input "Informação"
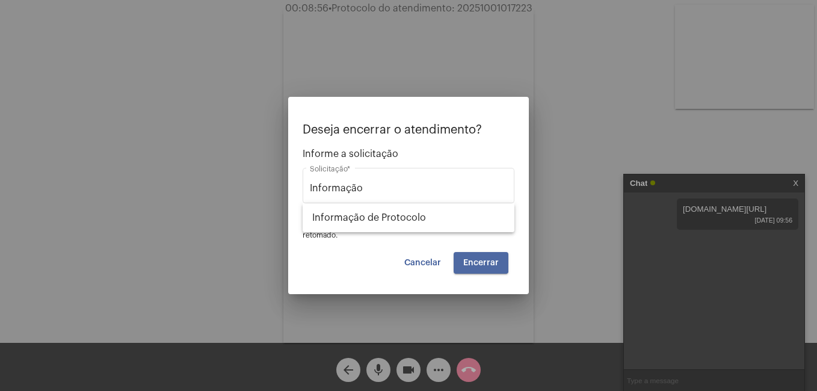
click at [472, 259] on span "Encerrar" at bounding box center [481, 263] width 36 height 8
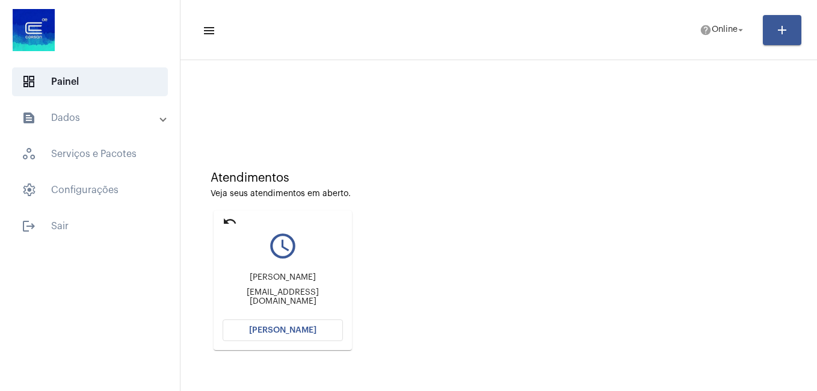
click at [276, 332] on span "[PERSON_NAME]" at bounding box center [282, 330] width 67 height 8
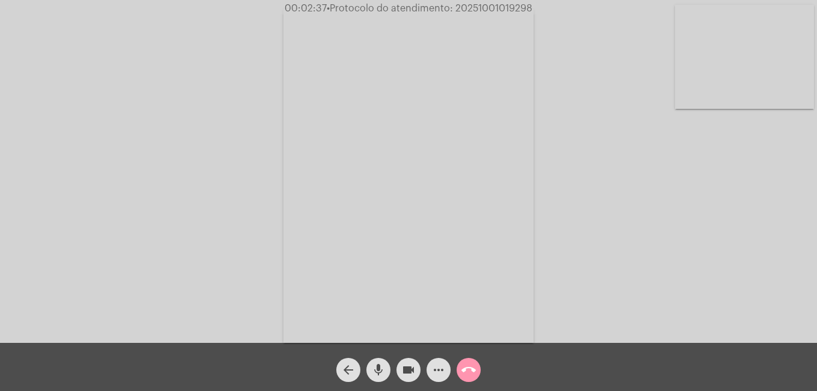
click at [446, 369] on button "more_horiz" at bounding box center [439, 370] width 24 height 24
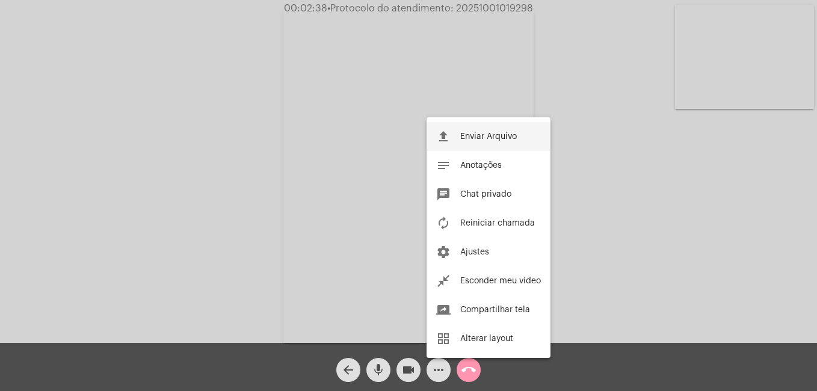
click at [480, 135] on span "Enviar Arquivo" at bounding box center [488, 136] width 57 height 8
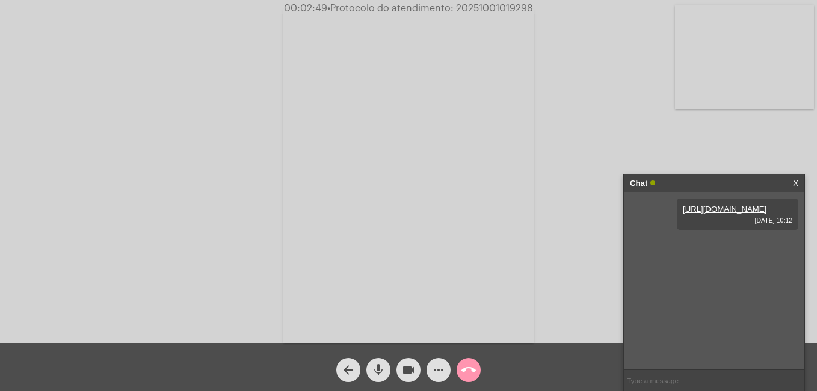
click at [433, 371] on mat-icon "more_horiz" at bounding box center [438, 370] width 14 height 14
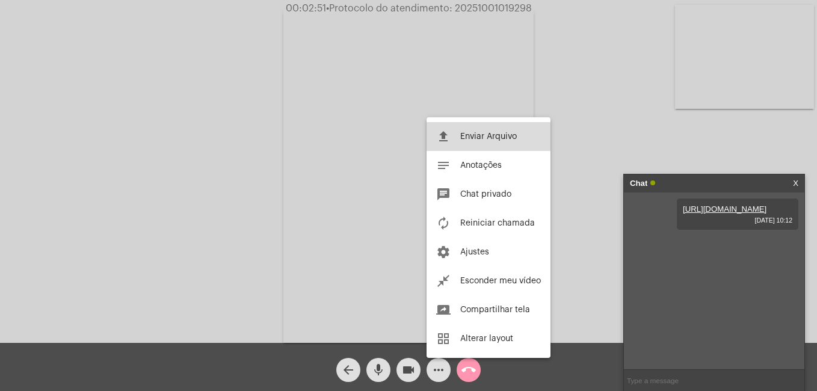
click at [484, 139] on span "Enviar Arquivo" at bounding box center [488, 136] width 57 height 8
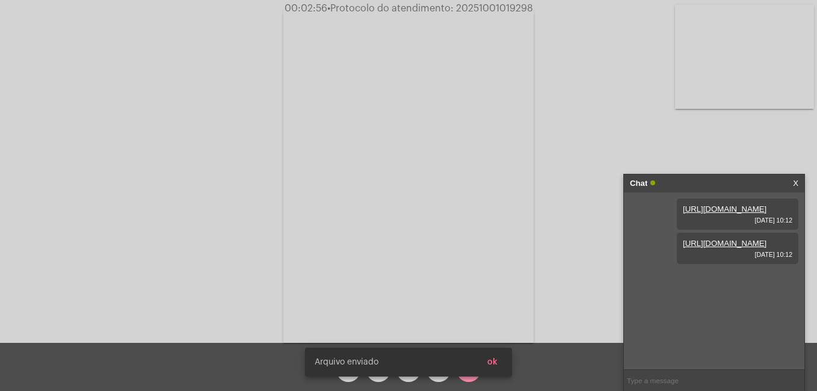
click at [725, 248] on link "[URL][DOMAIN_NAME]" at bounding box center [725, 243] width 84 height 9
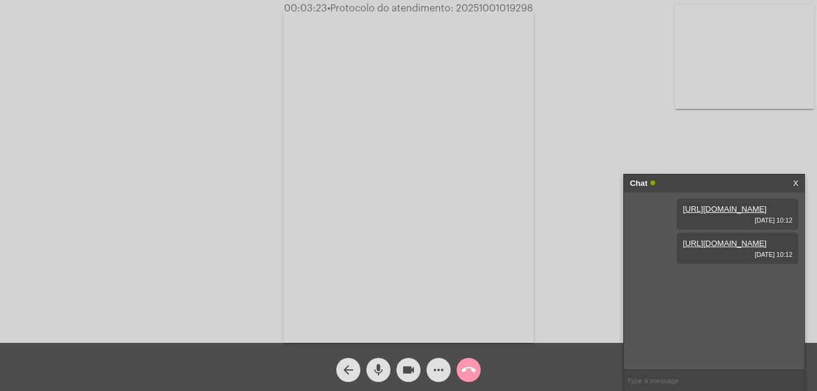
click at [613, 167] on div "Acessando Câmera e Microfone..." at bounding box center [408, 174] width 815 height 343
click at [444, 373] on mat-icon "more_horiz" at bounding box center [438, 370] width 14 height 14
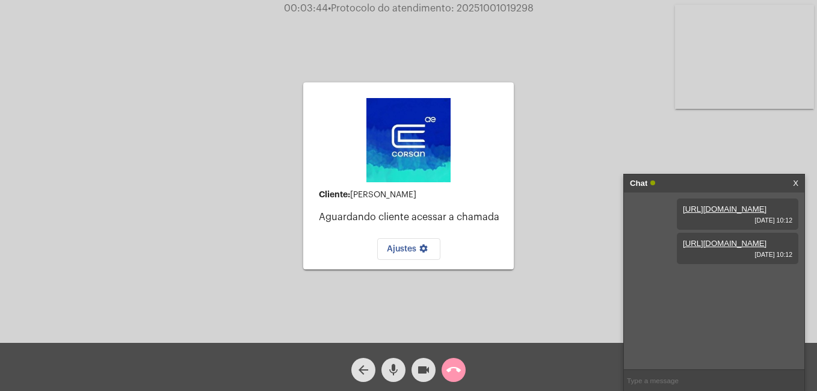
click at [452, 362] on span "call_end" at bounding box center [454, 370] width 14 height 24
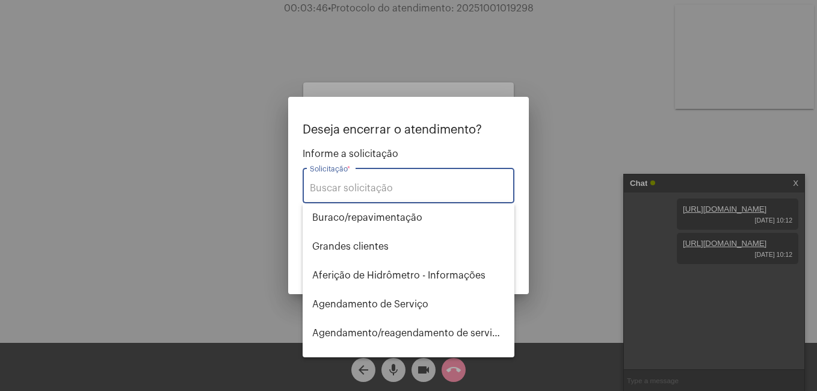
click at [326, 188] on input "Solicitação *" at bounding box center [408, 188] width 197 height 11
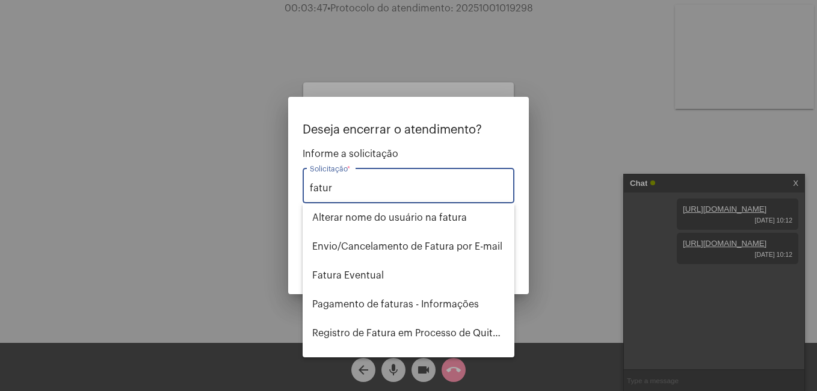
type input "fatura"
drag, startPoint x: 357, startPoint y: 184, endPoint x: 249, endPoint y: 187, distance: 107.8
click at [250, 188] on div "Deseja encerrar o atendimento? Informe a solicitação fatura Solicitação * OBS: …" at bounding box center [408, 195] width 817 height 391
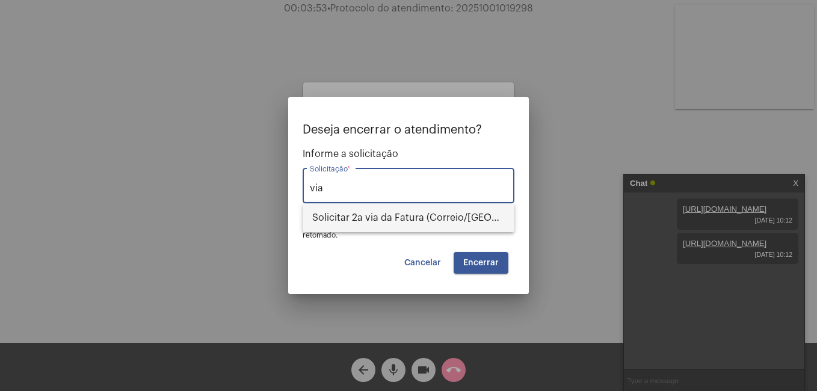
click at [331, 215] on span "Solicitar 2a via da Fatura (Correio/[GEOGRAPHIC_DATA]/Email)" at bounding box center [408, 217] width 193 height 29
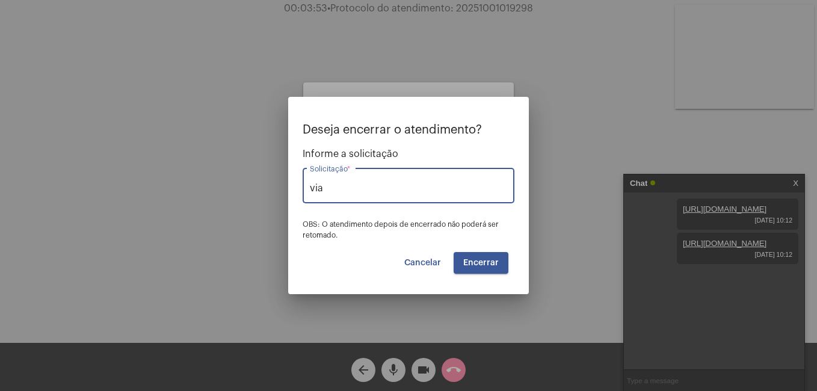
type input "Solicitar 2a via da Fatura (Correio/[GEOGRAPHIC_DATA]/Email)"
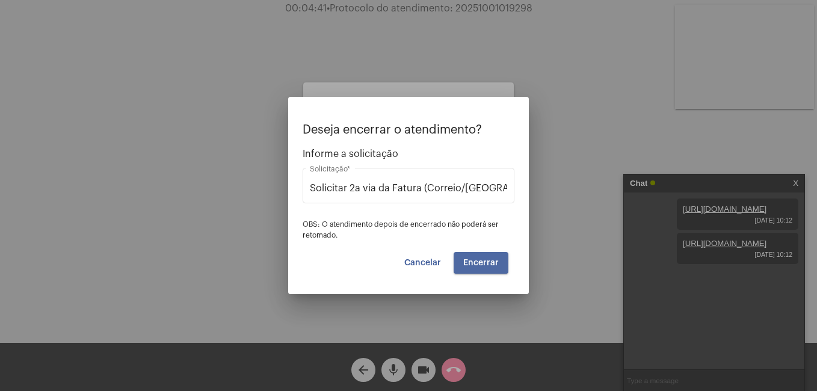
click at [486, 264] on span "Encerrar" at bounding box center [481, 263] width 36 height 8
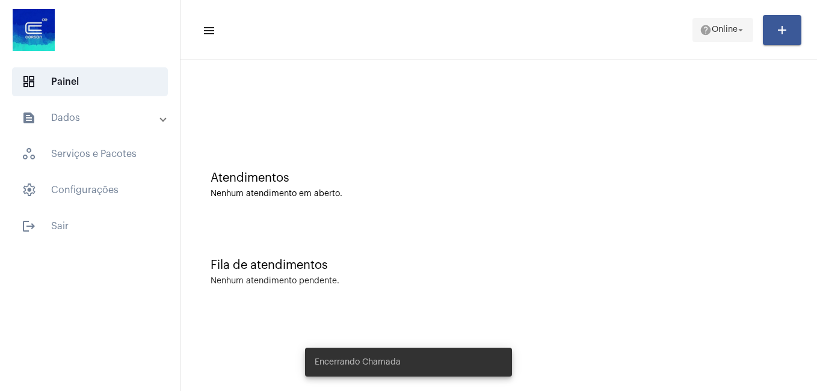
click at [727, 18] on button "help Online arrow_drop_down" at bounding box center [723, 30] width 61 height 24
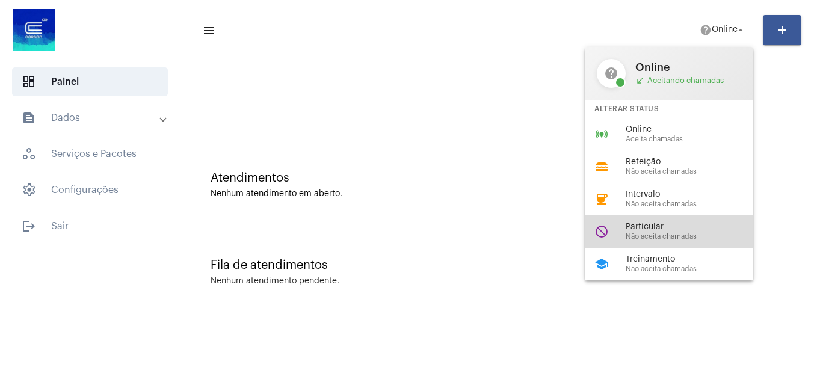
click at [651, 226] on span "Particular" at bounding box center [694, 227] width 137 height 9
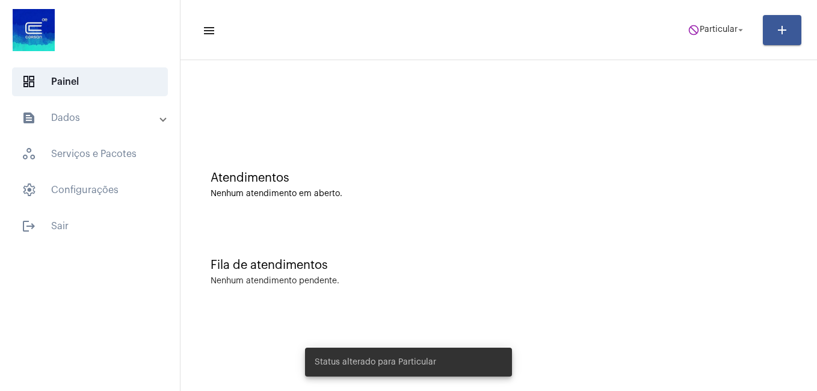
click at [519, 46] on mat-toolbar-row "menu do_not_disturb Particular arrow_drop_down add" at bounding box center [499, 30] width 637 height 39
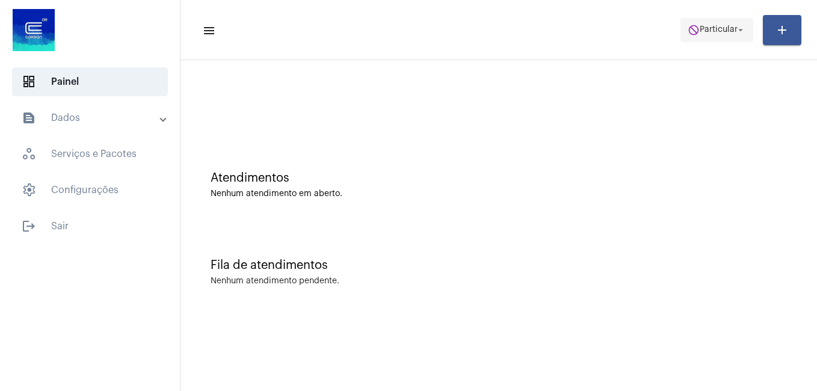
click at [741, 32] on mat-icon "arrow_drop_down" at bounding box center [740, 30] width 11 height 11
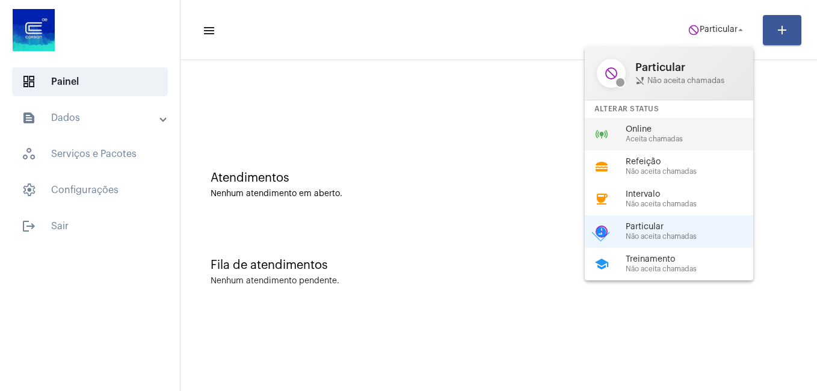
click at [646, 134] on span "Online" at bounding box center [694, 129] width 137 height 9
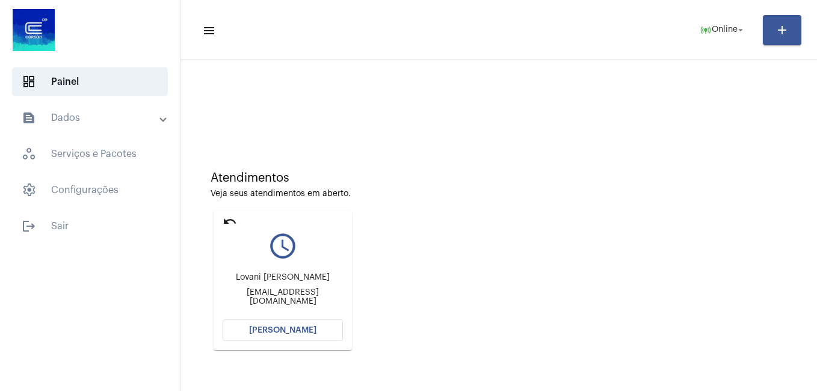
click at [271, 330] on span "[PERSON_NAME]" at bounding box center [282, 330] width 67 height 8
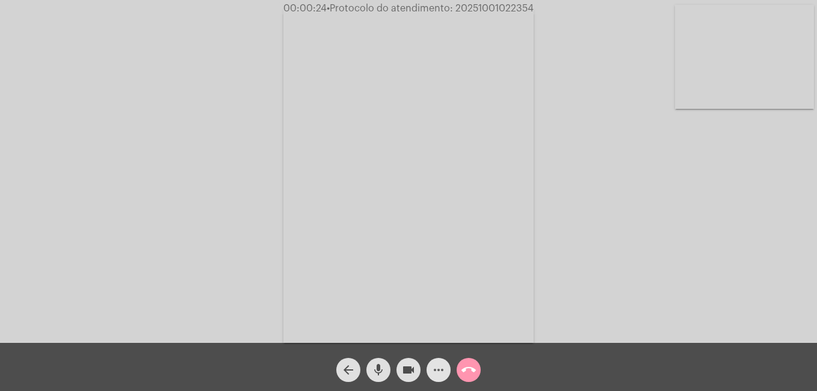
click at [436, 362] on span "more_horiz" at bounding box center [438, 370] width 14 height 24
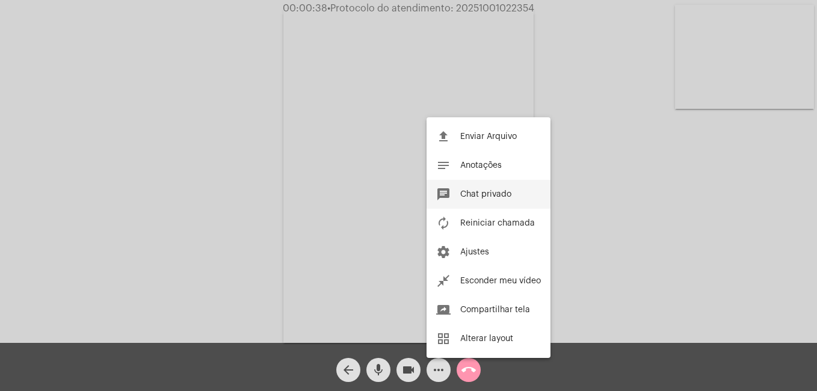
click at [474, 193] on span "Chat privado" at bounding box center [485, 194] width 51 height 8
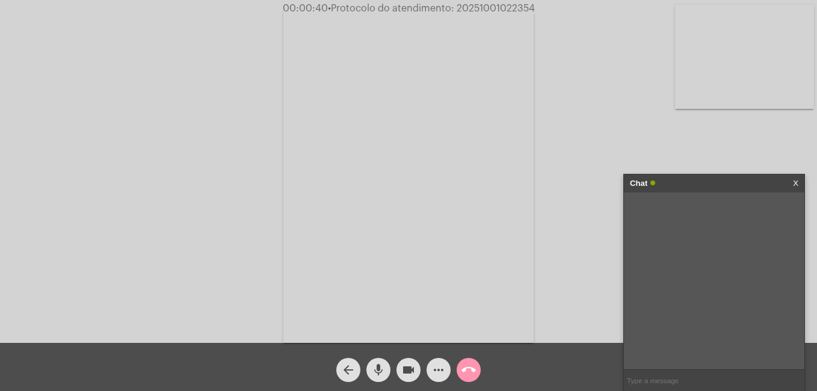
click at [376, 366] on mat-icon "mic" at bounding box center [378, 370] width 14 height 14
click at [377, 371] on mat-icon "mic_off" at bounding box center [378, 370] width 14 height 14
click at [641, 383] on input "text" at bounding box center [714, 380] width 181 height 21
type input "nao consegue me ouvir"
click at [433, 370] on mat-icon "more_horiz" at bounding box center [438, 370] width 14 height 14
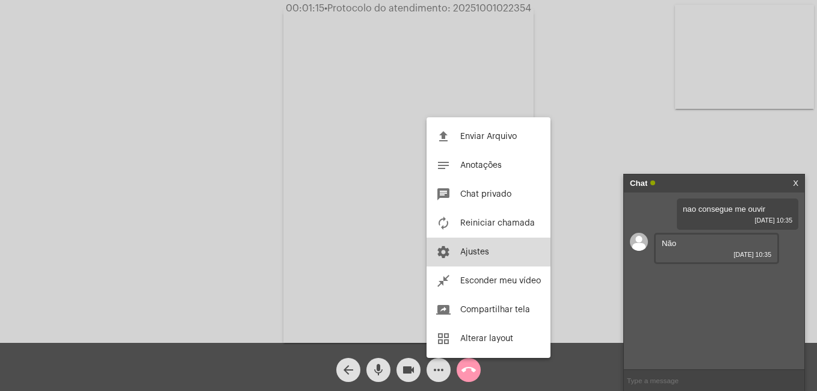
click at [471, 254] on span "Ajustes" at bounding box center [474, 252] width 29 height 8
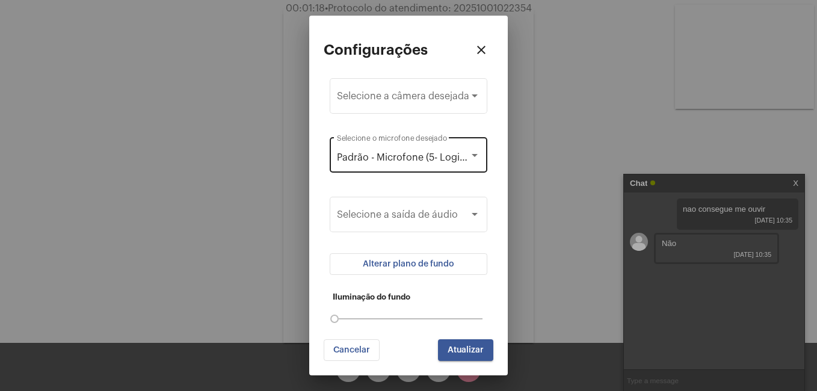
click at [415, 149] on div "Padrão - Microfone (5- Logi C270 HD WebCam) (046d:0825) Selecione o microfone d…" at bounding box center [408, 154] width 143 height 38
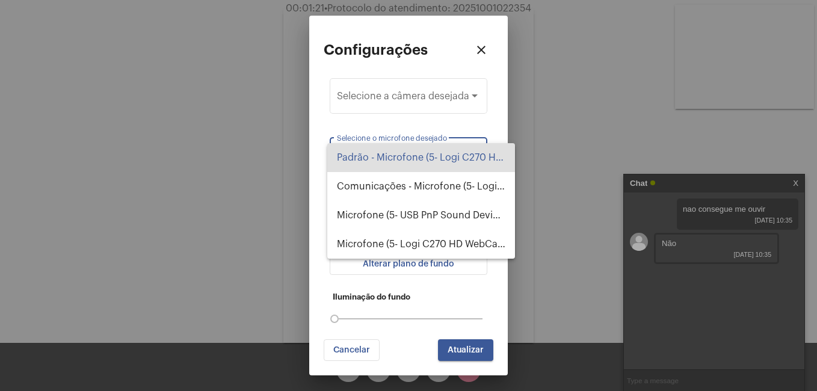
click at [548, 94] on div at bounding box center [408, 195] width 817 height 391
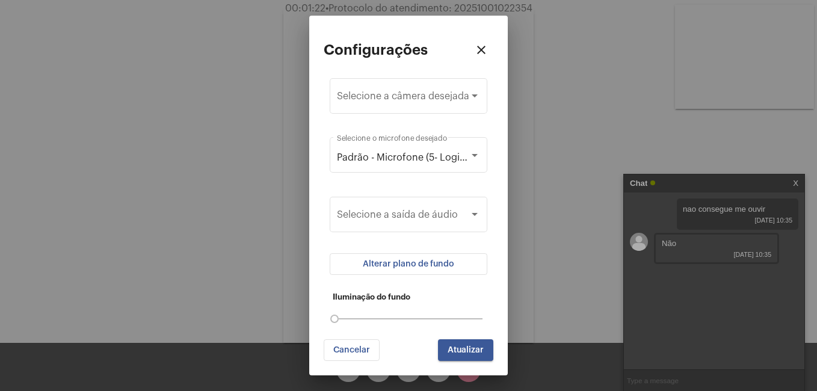
click at [651, 375] on div at bounding box center [408, 195] width 817 height 391
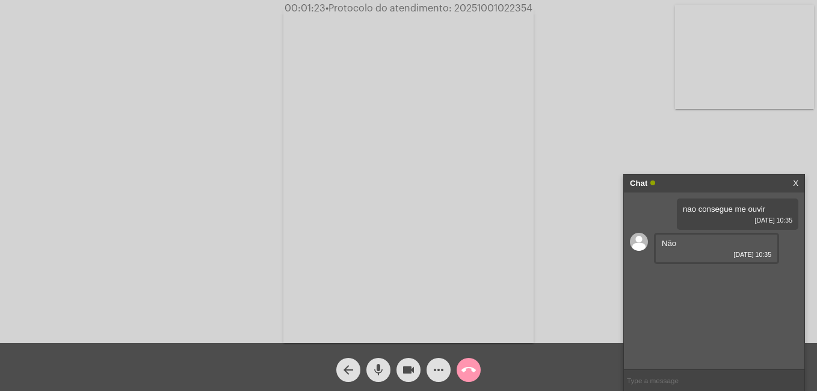
click at [650, 378] on input "text" at bounding box center [714, 380] width 181 height 21
type input "eu estou lhe ouvindo bem"
click at [646, 380] on input "text" at bounding box center [714, 380] width 181 height 21
type input "vou ver se é meu microfone"
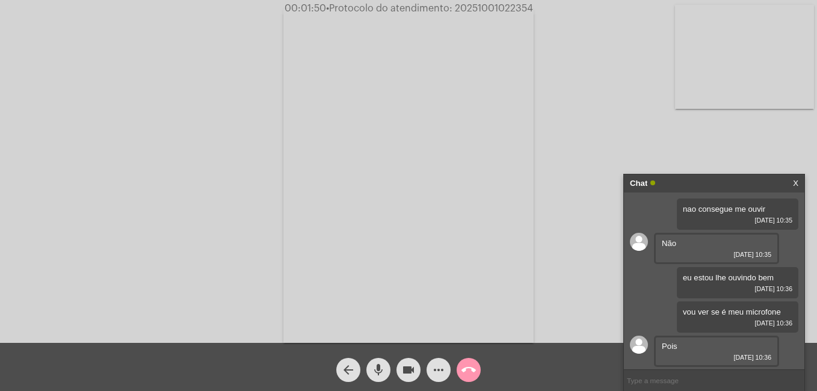
click at [382, 369] on mat-icon "mic" at bounding box center [378, 370] width 14 height 14
click at [382, 369] on mat-icon "mic_off" at bounding box center [378, 370] width 14 height 14
click at [159, 232] on div "Acessando Câmera e Microfone..." at bounding box center [408, 174] width 815 height 343
click at [797, 183] on link "X" at bounding box center [795, 184] width 5 height 18
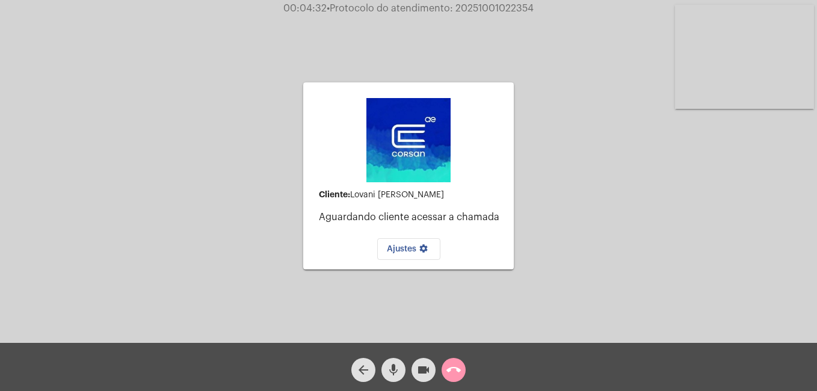
click at [453, 376] on mat-icon "call_end" at bounding box center [454, 370] width 14 height 14
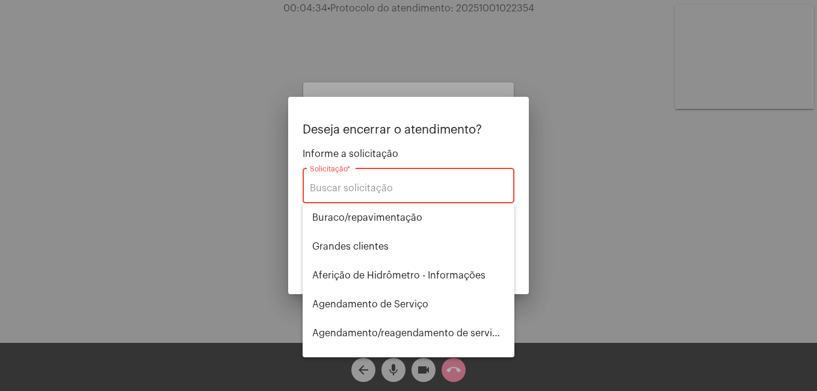
click at [334, 182] on div "Solicitação *" at bounding box center [408, 184] width 197 height 38
click at [334, 186] on input "Solicitação *" at bounding box center [408, 188] width 197 height 11
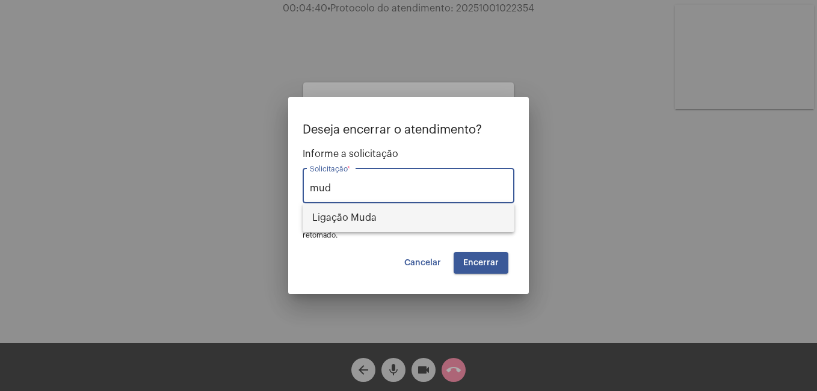
click at [340, 217] on span "Ligação Muda" at bounding box center [408, 217] width 193 height 29
type input "Ligação Muda"
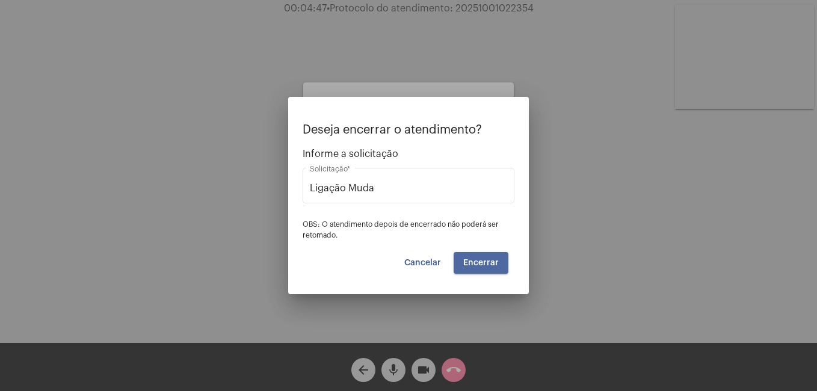
click at [483, 265] on span "Encerrar" at bounding box center [481, 263] width 36 height 8
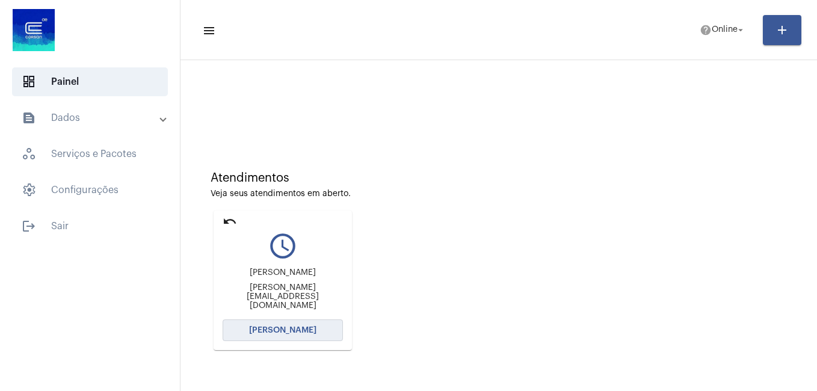
click at [304, 336] on button "[PERSON_NAME]" at bounding box center [283, 331] width 120 height 22
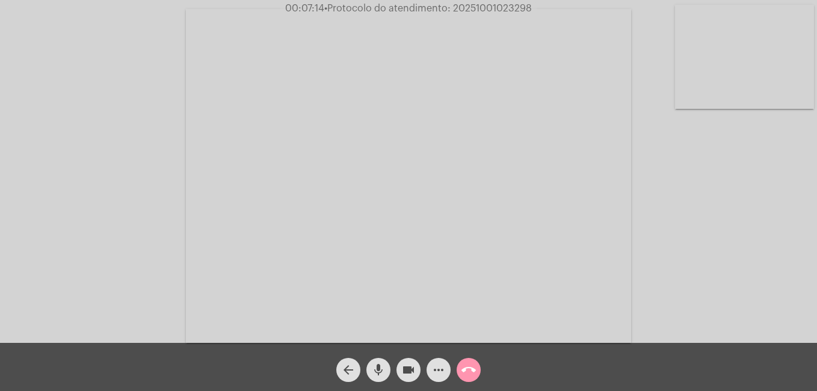
click at [375, 367] on mat-icon "mic" at bounding box center [378, 370] width 14 height 14
click at [411, 374] on mat-icon "videocam" at bounding box center [408, 370] width 14 height 14
click at [382, 374] on mat-icon "mic_off" at bounding box center [378, 370] width 14 height 14
click at [402, 371] on mat-icon "videocam_off" at bounding box center [408, 370] width 14 height 14
click at [411, 370] on mat-icon "videocam" at bounding box center [408, 370] width 14 height 14
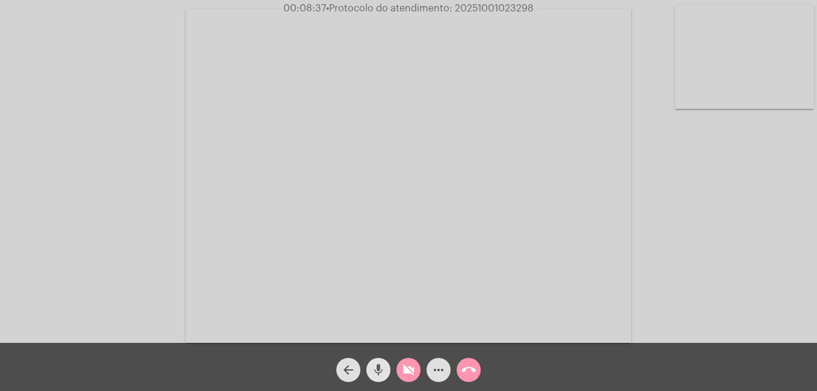
click at [377, 369] on mat-icon "mic" at bounding box center [378, 370] width 14 height 14
click at [380, 371] on mat-icon "mic_off" at bounding box center [378, 370] width 14 height 14
click at [380, 371] on mat-icon "mic" at bounding box center [378, 370] width 14 height 14
drag, startPoint x: 454, startPoint y: 7, endPoint x: 543, endPoint y: 11, distance: 89.1
click at [543, 11] on div "00:10:58 • Protocolo do atendimento: 20251001023298" at bounding box center [408, 8] width 817 height 11
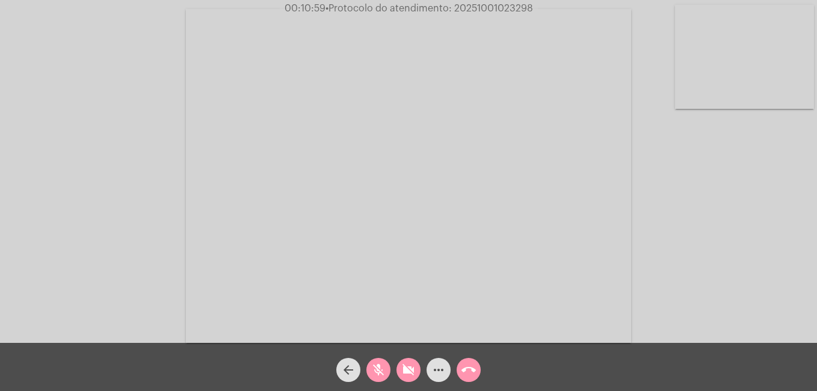
copy span "20251001023298"
click at [374, 374] on mat-icon "mic_off" at bounding box center [378, 370] width 14 height 14
click at [376, 373] on mat-icon "mic" at bounding box center [378, 370] width 14 height 14
click at [382, 366] on mat-icon "mic_off" at bounding box center [378, 370] width 14 height 14
click at [374, 369] on mat-icon "mic" at bounding box center [378, 370] width 14 height 14
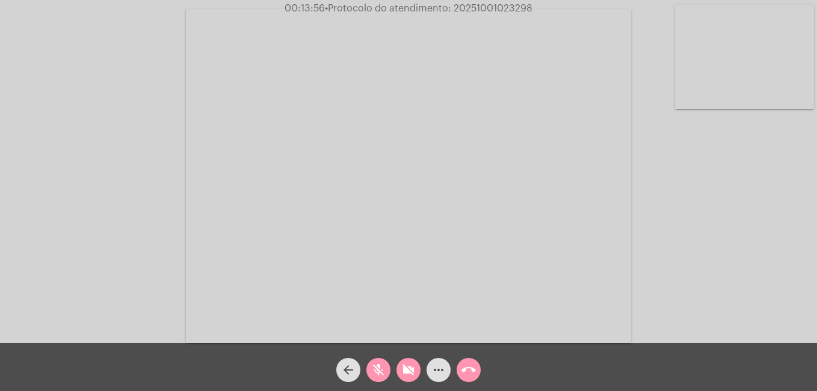
click at [374, 369] on mat-icon "mic_off" at bounding box center [378, 370] width 14 height 14
click at [413, 373] on mat-icon "videocam_off" at bounding box center [408, 370] width 14 height 14
click at [454, 10] on span "• Protocolo do atendimento: 20251001023298" at bounding box center [429, 9] width 208 height 10
drag, startPoint x: 453, startPoint y: 9, endPoint x: 546, endPoint y: 11, distance: 93.3
click at [546, 11] on div "00:17:08 • Protocolo do atendimento: 20251001023298" at bounding box center [408, 8] width 817 height 11
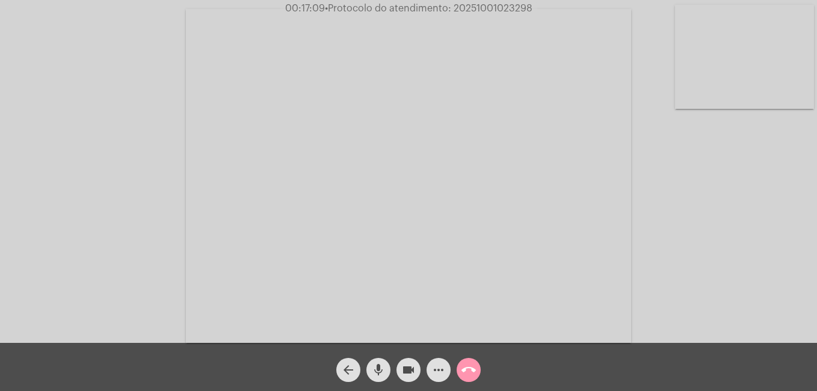
copy span "20251001023298"
click at [432, 371] on button "more_horiz" at bounding box center [439, 370] width 24 height 24
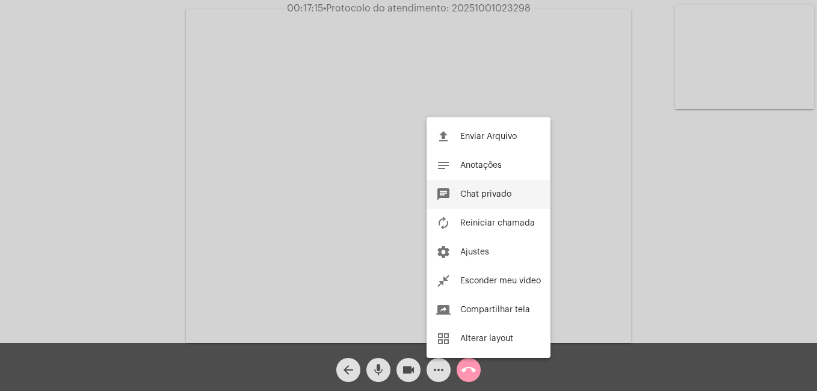
click at [483, 195] on span "Chat privado" at bounding box center [485, 194] width 51 height 8
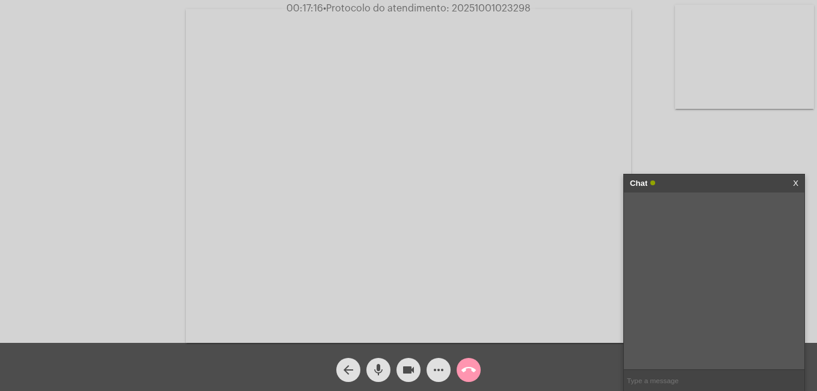
click at [658, 378] on input "text" at bounding box center [714, 380] width 181 height 21
paste input "20251001023298"
type input "20251001023298"
click at [434, 368] on mat-icon "more_horiz" at bounding box center [438, 370] width 14 height 14
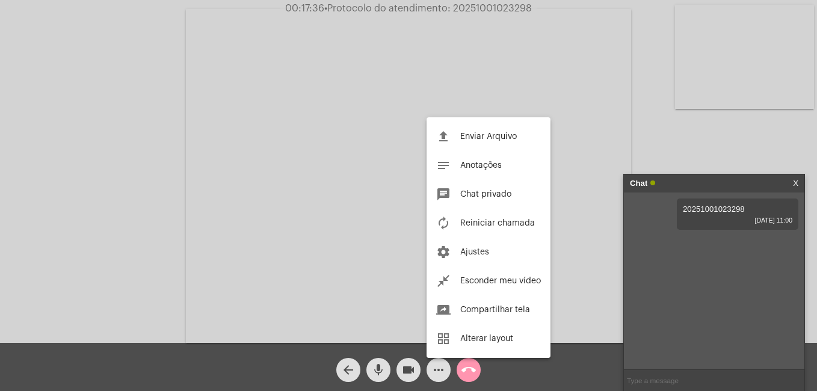
click at [476, 369] on div at bounding box center [408, 195] width 817 height 391
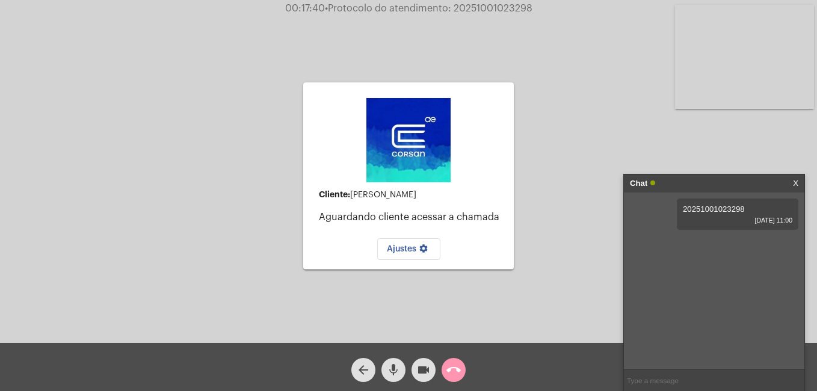
drag, startPoint x: 375, startPoint y: 188, endPoint x: 271, endPoint y: 252, distance: 121.6
click at [271, 252] on div "Cliente: [PERSON_NAME] cliente acessar a chamada Ajustes settings Acessando Câm…" at bounding box center [408, 174] width 815 height 343
click at [449, 371] on mat-icon "call_end" at bounding box center [454, 370] width 14 height 14
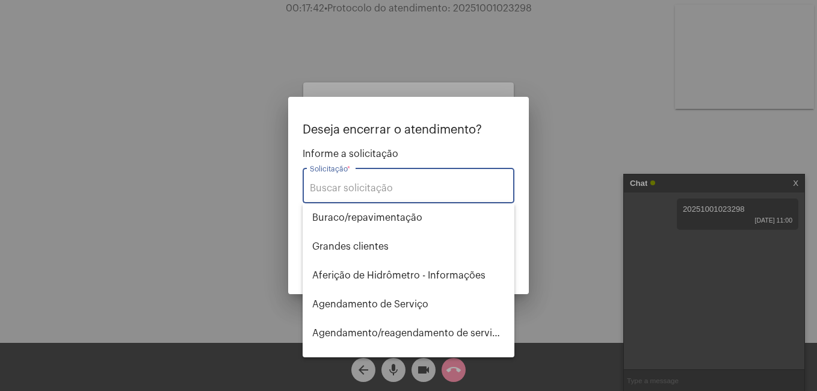
click at [359, 193] on input "Solicitação *" at bounding box center [408, 188] width 197 height 11
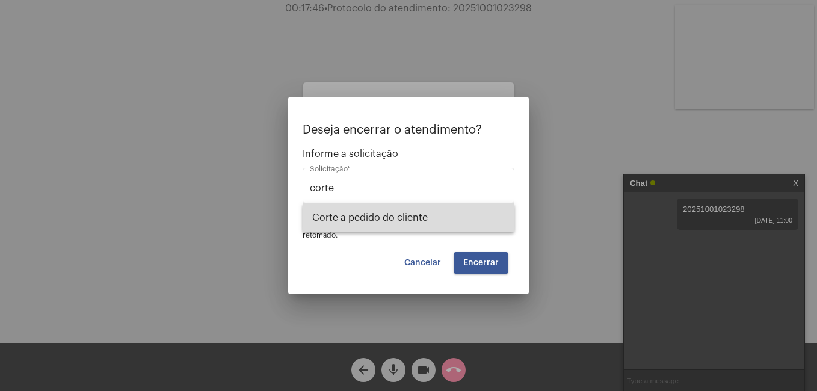
click at [368, 218] on span "Corte a pedido do cliente" at bounding box center [408, 217] width 193 height 29
type input "Corte a pedido do cliente"
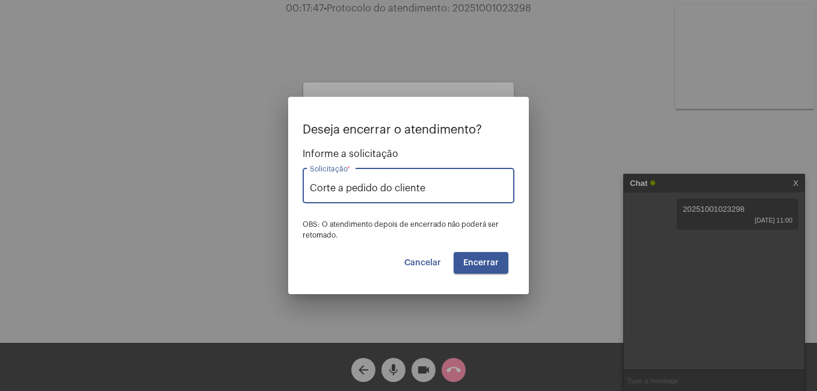
click at [476, 261] on span "Encerrar" at bounding box center [481, 263] width 36 height 8
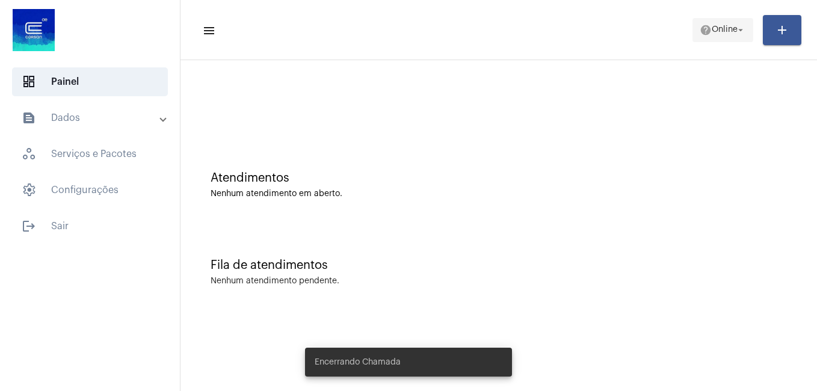
click at [726, 32] on span "Online" at bounding box center [725, 30] width 26 height 8
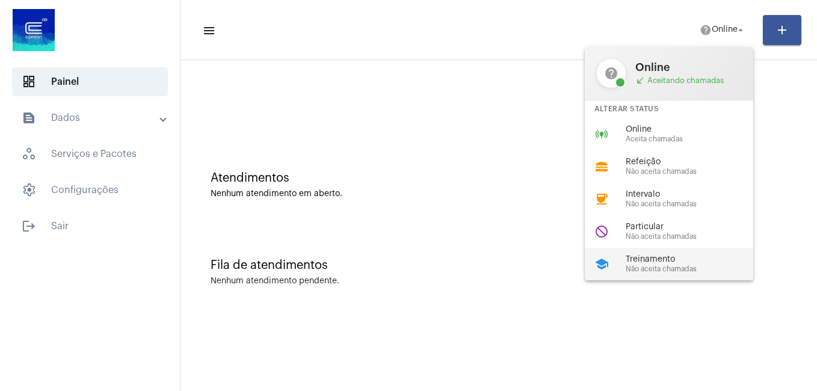
click at [668, 259] on span "Treinamento" at bounding box center [694, 259] width 137 height 9
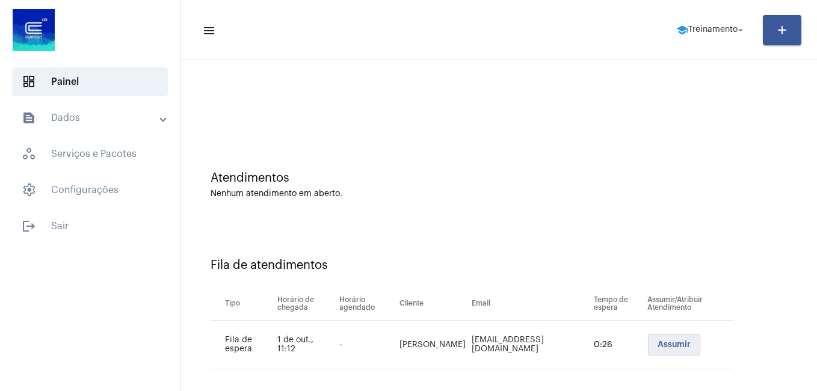
click at [663, 341] on span "Assumir" at bounding box center [674, 345] width 33 height 8
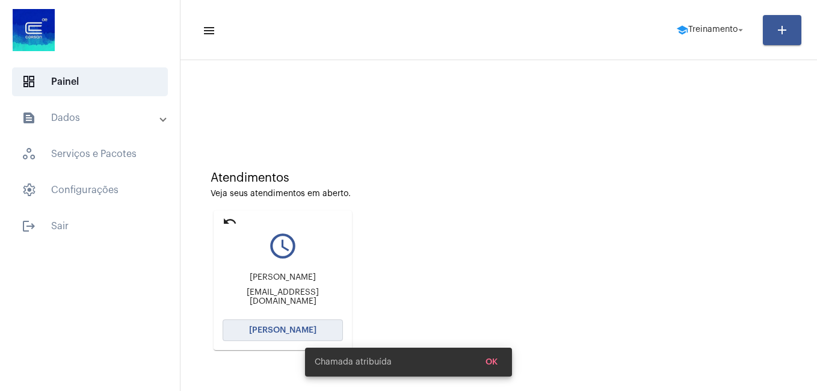
click at [296, 325] on button "[PERSON_NAME]" at bounding box center [283, 331] width 120 height 22
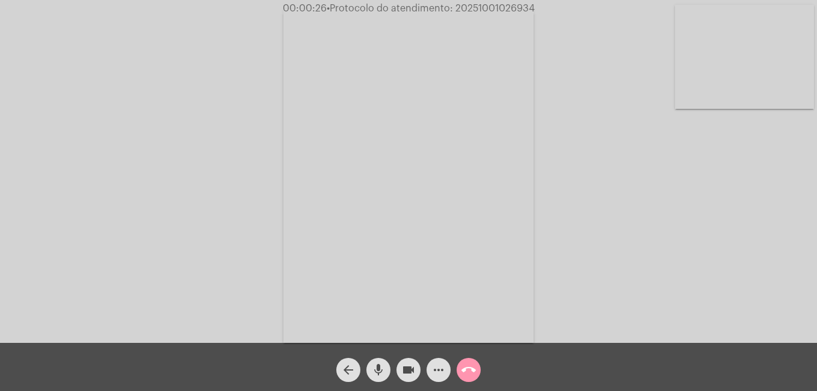
click at [379, 368] on mat-icon "mic" at bounding box center [378, 370] width 14 height 14
click at [412, 369] on mat-icon "videocam" at bounding box center [408, 370] width 14 height 14
click at [382, 362] on span "mic_off" at bounding box center [378, 370] width 14 height 24
click at [347, 371] on mat-icon "arrow_back" at bounding box center [348, 370] width 14 height 14
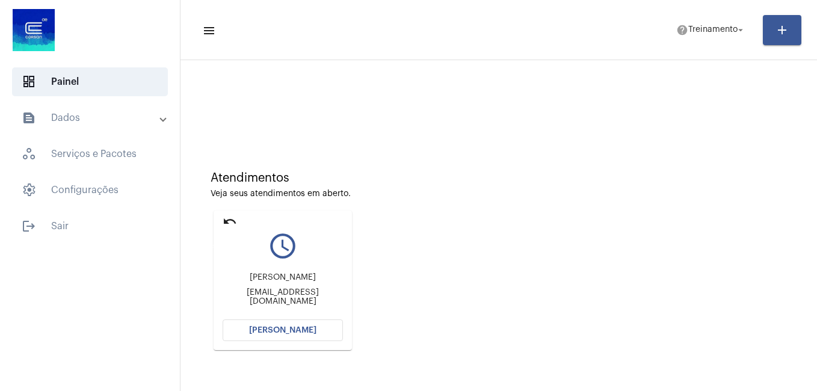
click at [229, 221] on mat-icon "undo" at bounding box center [230, 221] width 14 height 14
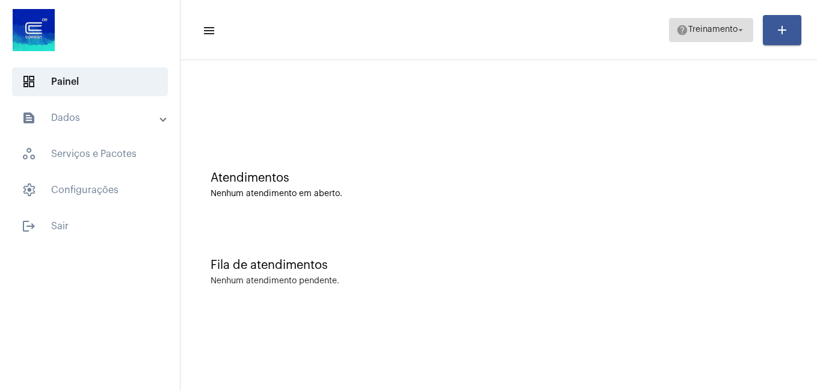
click at [742, 29] on mat-icon "arrow_drop_down" at bounding box center [740, 30] width 11 height 11
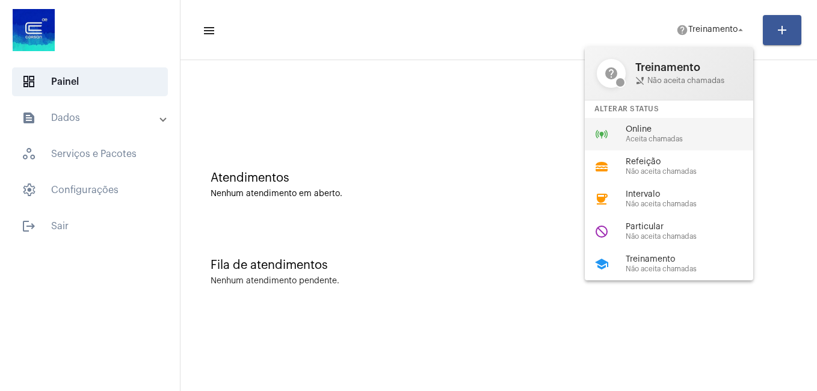
click at [659, 123] on div "online_prediction Online Aceita chamadas" at bounding box center [679, 134] width 188 height 32
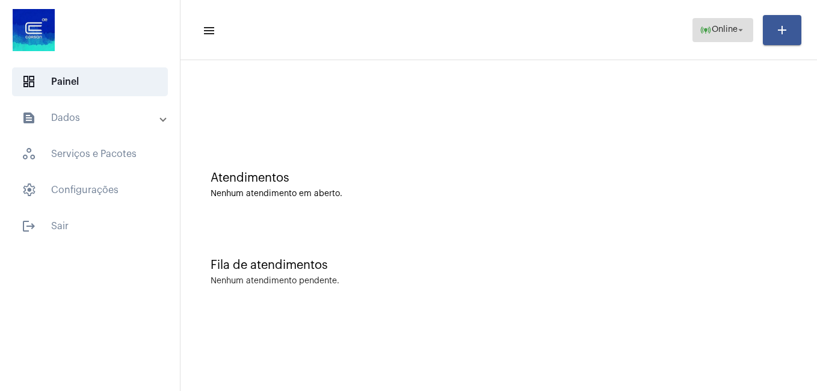
click at [710, 24] on span "online_prediction Online arrow_drop_down" at bounding box center [723, 30] width 46 height 22
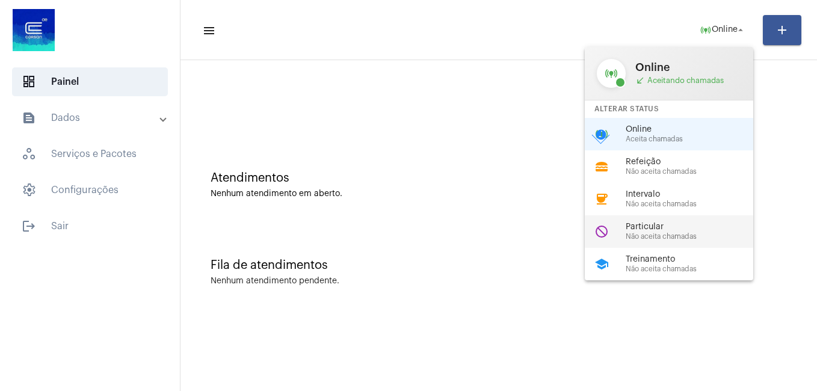
click at [672, 239] on span "Não aceita chamadas" at bounding box center [694, 237] width 137 height 8
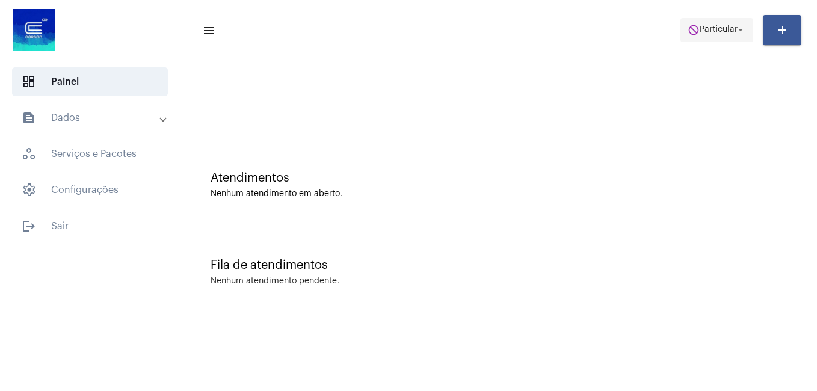
click at [728, 29] on span "Particular" at bounding box center [719, 30] width 38 height 8
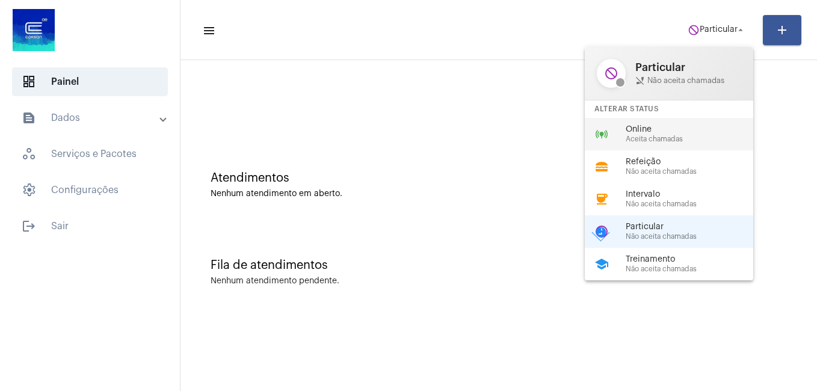
click at [668, 129] on span "Online" at bounding box center [694, 129] width 137 height 9
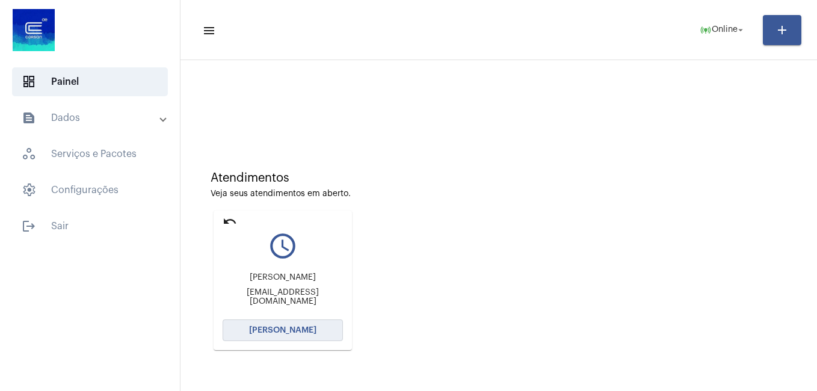
click at [284, 334] on span "[PERSON_NAME]" at bounding box center [282, 330] width 67 height 8
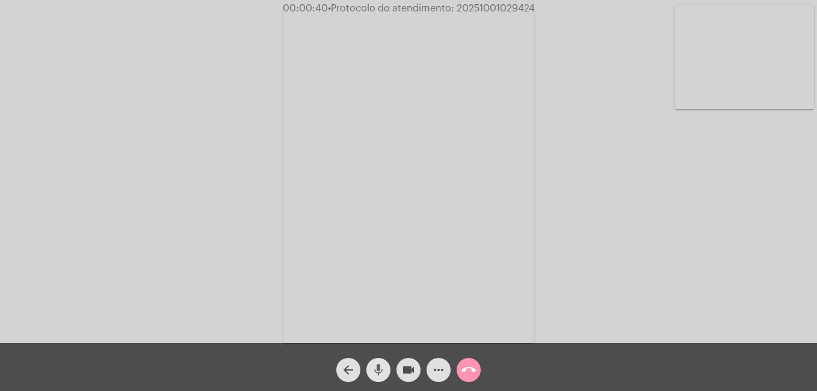
click at [379, 376] on mat-icon "mic" at bounding box center [378, 370] width 14 height 14
click at [382, 369] on mat-icon "mic_off" at bounding box center [378, 370] width 14 height 14
click at [382, 369] on mat-icon "mic" at bounding box center [378, 370] width 14 height 14
click at [406, 371] on mat-icon "videocam" at bounding box center [408, 370] width 14 height 14
click at [382, 365] on mat-icon "mic_off" at bounding box center [378, 370] width 14 height 14
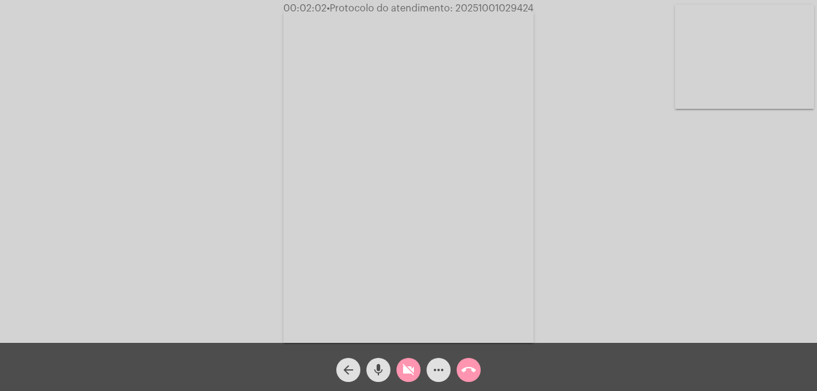
click at [382, 370] on mat-icon "mic" at bounding box center [378, 370] width 14 height 14
click at [382, 370] on mat-icon "mic_off" at bounding box center [378, 370] width 14 height 14
click at [383, 369] on mat-icon "mic" at bounding box center [378, 370] width 14 height 14
click at [373, 365] on mat-icon "mic_off" at bounding box center [378, 370] width 14 height 14
click at [374, 369] on mat-icon "mic" at bounding box center [378, 370] width 14 height 14
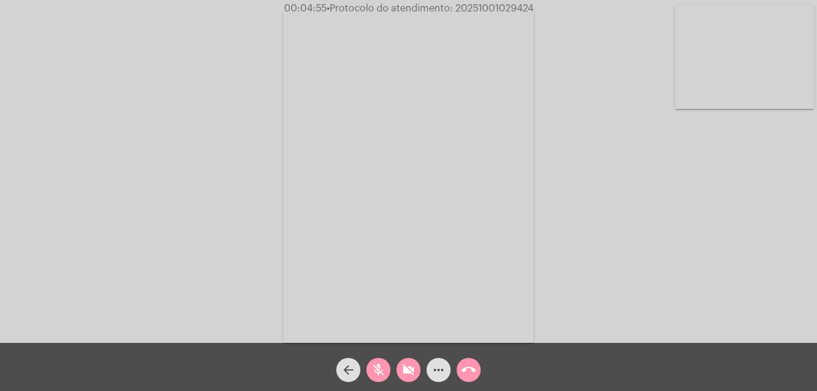
click at [379, 368] on mat-icon "mic_off" at bounding box center [378, 370] width 14 height 14
click at [379, 368] on mat-icon "mic" at bounding box center [378, 370] width 14 height 14
click at [373, 369] on mat-icon "mic_off" at bounding box center [378, 370] width 14 height 14
click at [373, 369] on mat-icon "mic" at bounding box center [378, 370] width 14 height 14
click at [382, 368] on mat-icon "mic_off" at bounding box center [378, 370] width 14 height 14
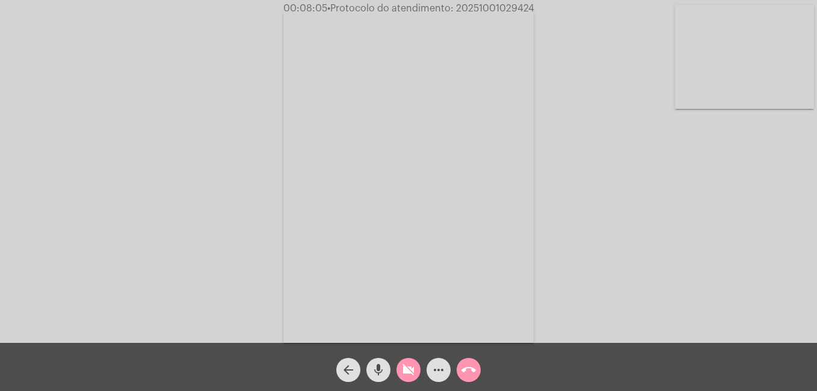
click at [382, 368] on mat-icon "mic" at bounding box center [378, 370] width 14 height 14
click at [375, 362] on span "mic_off" at bounding box center [378, 370] width 14 height 24
click at [379, 369] on mat-icon "mic" at bounding box center [378, 370] width 14 height 14
click at [379, 369] on mat-icon "mic_off" at bounding box center [378, 370] width 14 height 14
click at [379, 369] on mat-icon "mic" at bounding box center [378, 370] width 14 height 14
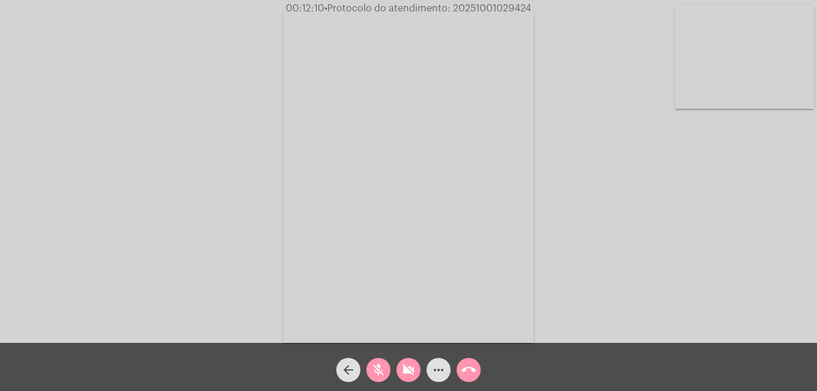
click at [379, 369] on mat-icon "mic_off" at bounding box center [378, 370] width 14 height 14
click at [379, 369] on mat-icon "mic" at bounding box center [378, 370] width 14 height 14
click at [379, 369] on mat-icon "mic_off" at bounding box center [378, 370] width 14 height 14
click at [379, 369] on mat-icon "mic" at bounding box center [378, 370] width 14 height 14
click at [380, 362] on span "mic_off" at bounding box center [378, 370] width 14 height 24
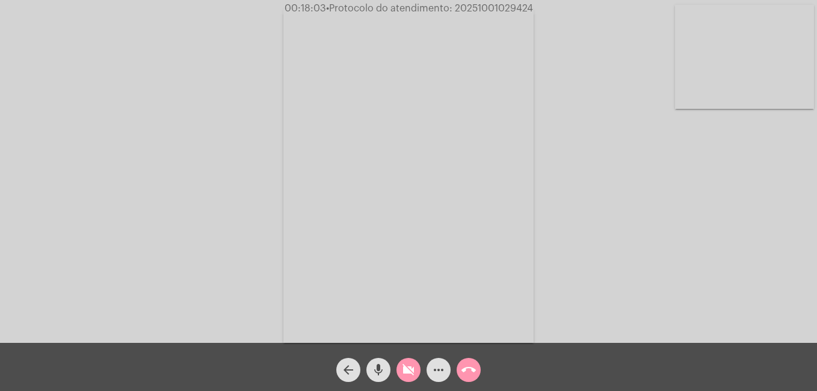
click at [462, 373] on mat-icon "call_end" at bounding box center [469, 370] width 14 height 14
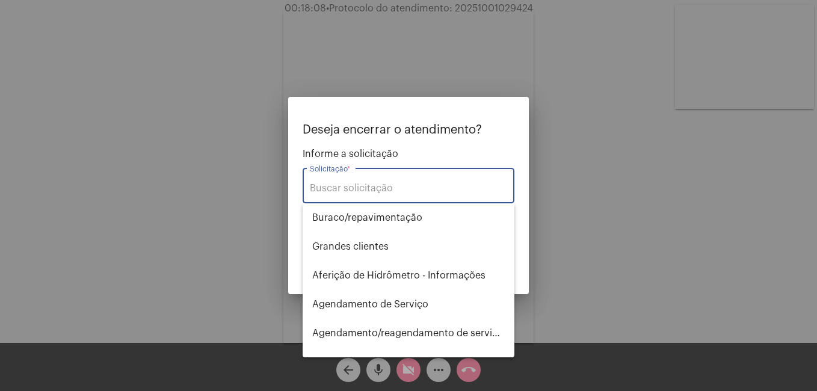
click at [326, 190] on input "Solicitação *" at bounding box center [408, 188] width 197 height 11
type input "f"
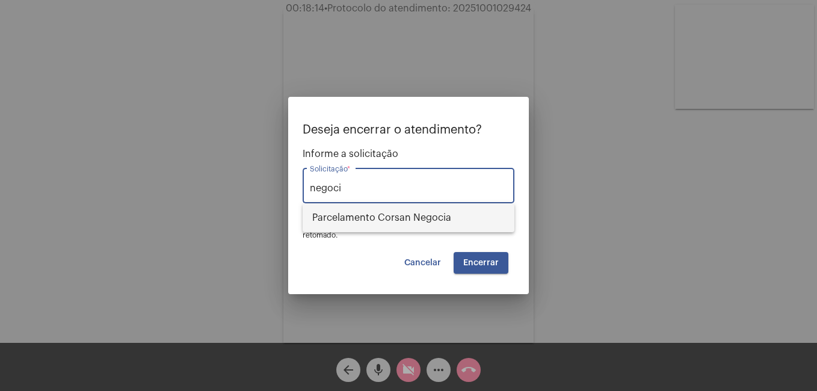
click at [341, 210] on span "Parcelamento Corsan Negocia" at bounding box center [408, 217] width 193 height 29
type input "Parcelamento Corsan Negocia"
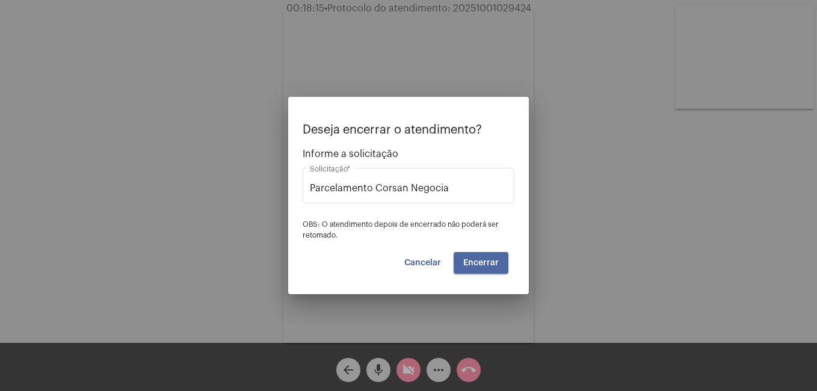
click at [467, 259] on span "Encerrar" at bounding box center [481, 263] width 36 height 8
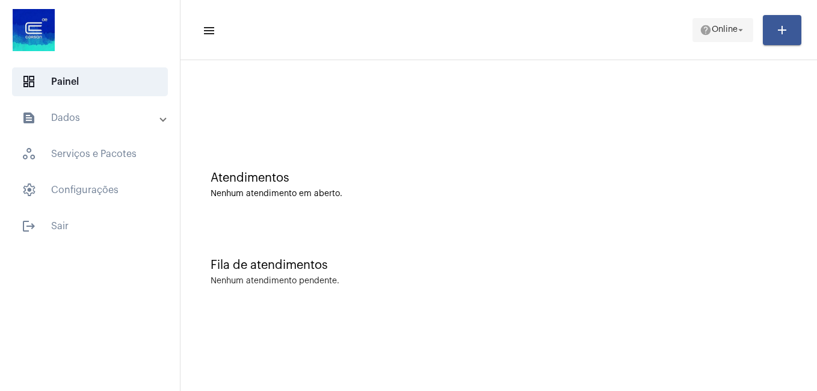
click at [705, 35] on mat-icon "help" at bounding box center [706, 30] width 12 height 12
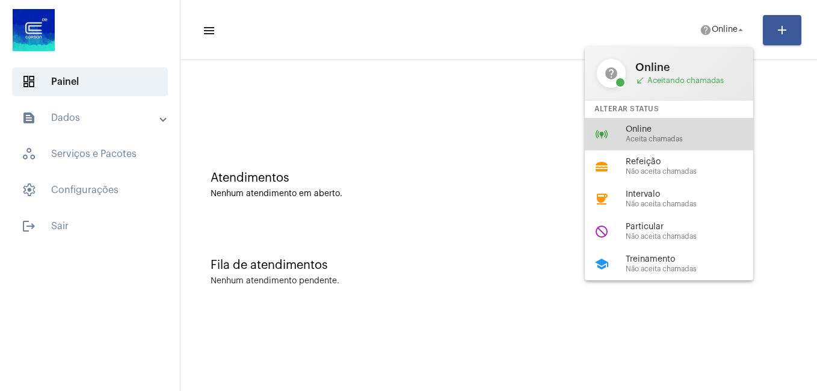
click at [648, 127] on span "Online" at bounding box center [694, 129] width 137 height 9
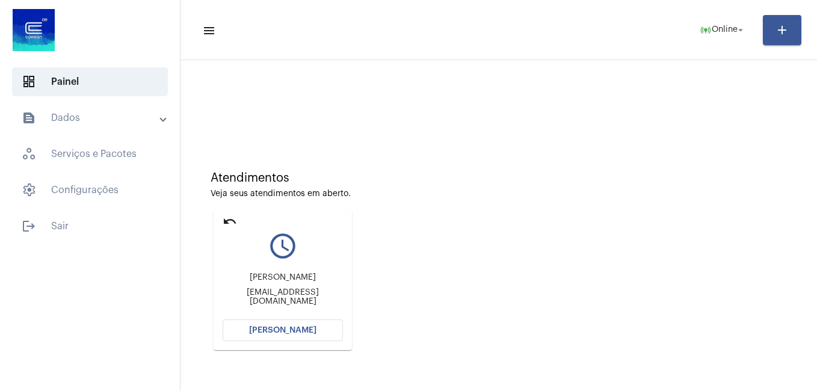
click at [278, 337] on button "[PERSON_NAME]" at bounding box center [283, 331] width 120 height 22
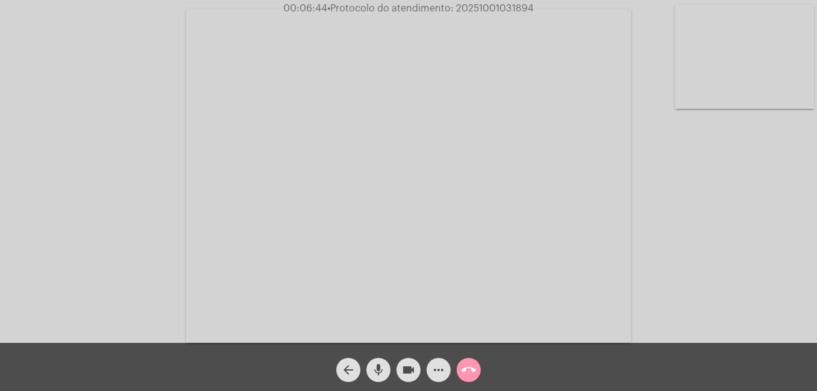
click at [380, 368] on mat-icon "mic" at bounding box center [378, 370] width 14 height 14
click at [403, 372] on mat-icon "videocam" at bounding box center [408, 370] width 14 height 14
click at [379, 370] on mat-icon "mic_off" at bounding box center [378, 370] width 14 height 14
click at [379, 370] on mat-icon "mic" at bounding box center [378, 370] width 14 height 14
click at [383, 372] on mat-icon "mic_off" at bounding box center [378, 370] width 14 height 14
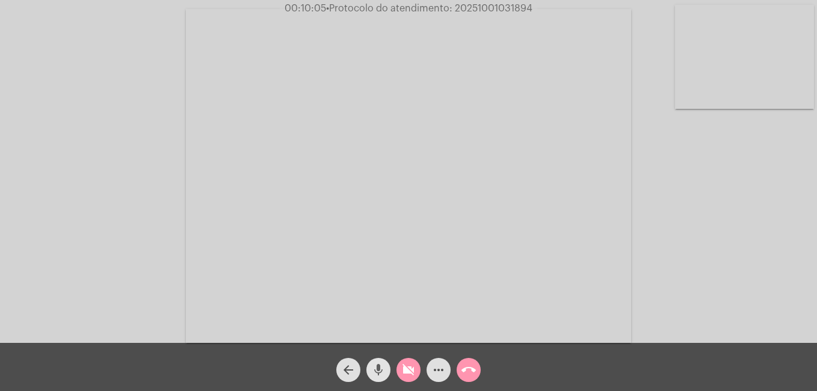
click at [379, 371] on mat-icon "mic" at bounding box center [378, 370] width 14 height 14
click at [408, 371] on mat-icon "videocam_off" at bounding box center [408, 370] width 14 height 14
click at [380, 370] on mat-icon "mic_off" at bounding box center [378, 370] width 14 height 14
click at [377, 363] on mat-icon "mic" at bounding box center [378, 370] width 14 height 14
click at [408, 371] on mat-icon "videocam" at bounding box center [408, 370] width 14 height 14
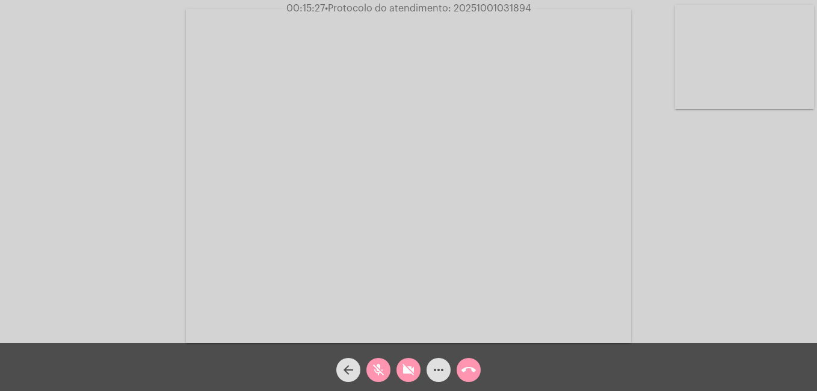
click at [380, 369] on mat-icon "mic_off" at bounding box center [378, 370] width 14 height 14
click at [408, 371] on mat-icon "videocam_off" at bounding box center [408, 370] width 14 height 14
click at [383, 368] on mat-icon "mic" at bounding box center [378, 370] width 14 height 14
click at [407, 369] on mat-icon "videocam" at bounding box center [408, 370] width 14 height 14
click at [371, 367] on button "mic_off" at bounding box center [378, 370] width 24 height 24
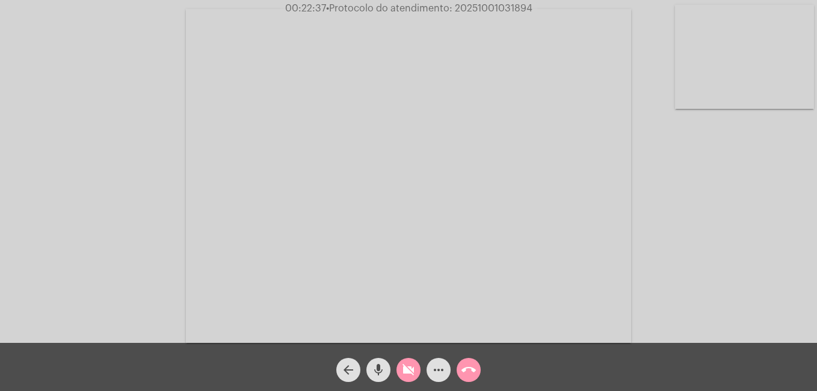
click at [373, 368] on mat-icon "mic" at bounding box center [378, 370] width 14 height 14
click at [380, 369] on mat-icon "mic_off" at bounding box center [378, 370] width 14 height 14
click at [404, 371] on mat-icon "videocam_off" at bounding box center [408, 370] width 14 height 14
click at [439, 365] on mat-icon "more_horiz" at bounding box center [438, 370] width 14 height 14
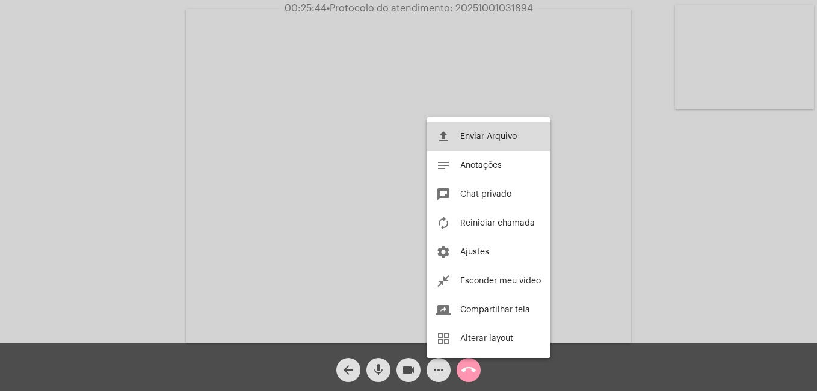
click at [478, 138] on span "Enviar Arquivo" at bounding box center [488, 136] width 57 height 8
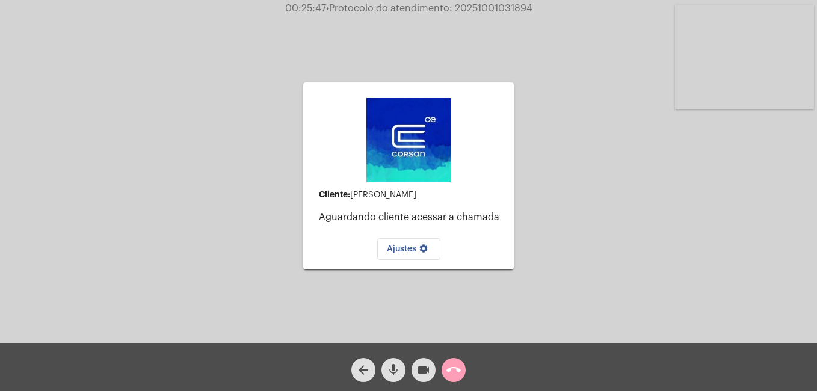
click at [463, 373] on button "call_end" at bounding box center [454, 370] width 24 height 24
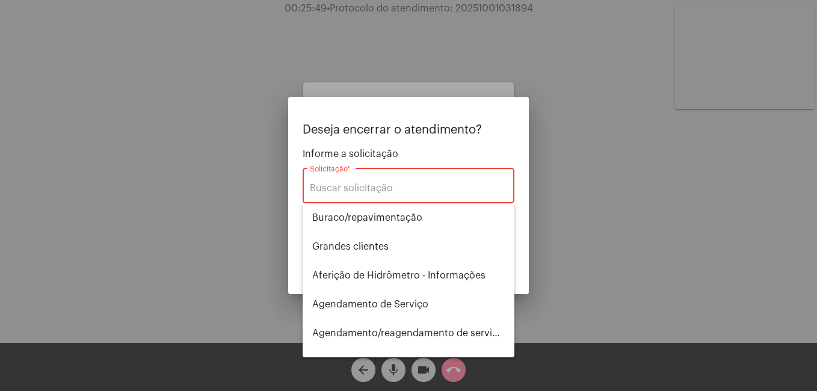
click at [349, 196] on div "Solicitação *" at bounding box center [408, 184] width 197 height 38
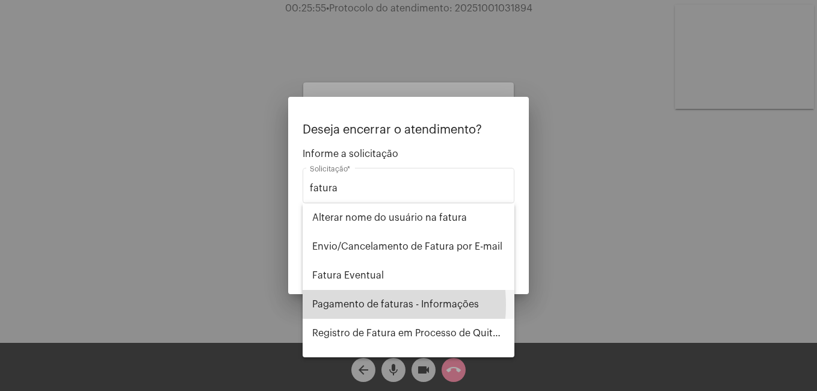
click at [341, 305] on span "Pagamento de faturas - Informações" at bounding box center [408, 304] width 193 height 29
type input "Pagamento de faturas - Informações"
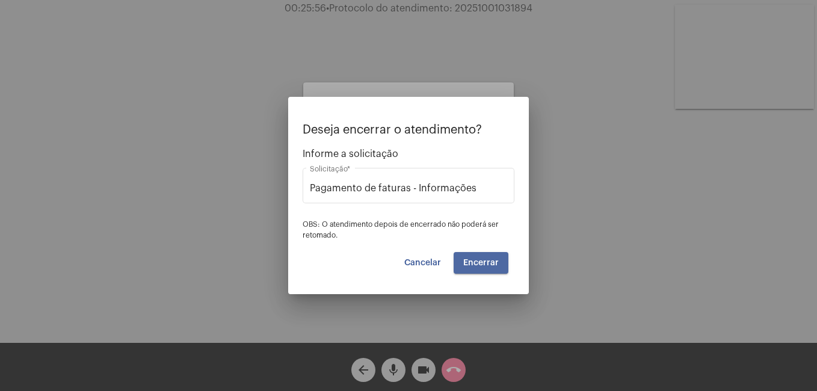
click at [474, 256] on button "Encerrar" at bounding box center [481, 263] width 55 height 22
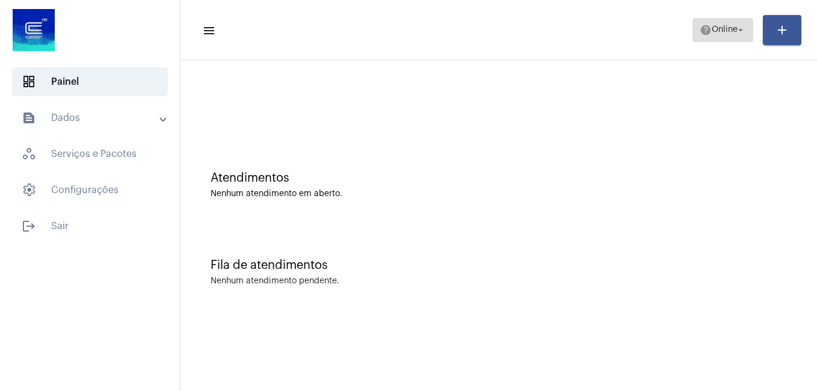
click at [726, 32] on span "Online" at bounding box center [725, 30] width 26 height 8
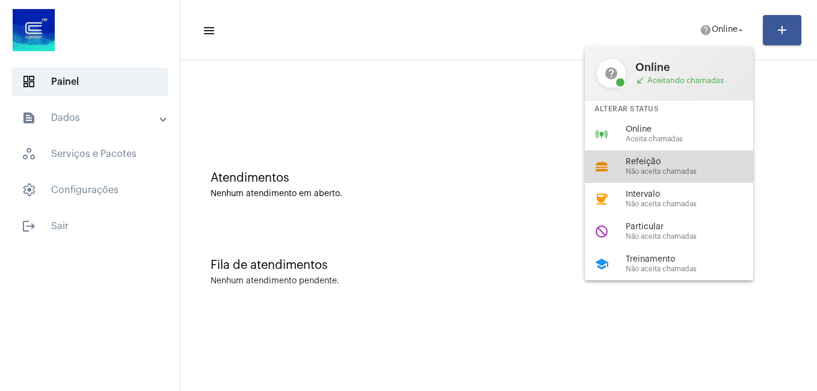
click at [661, 167] on div "Refeição Não aceita chamadas" at bounding box center [694, 167] width 137 height 18
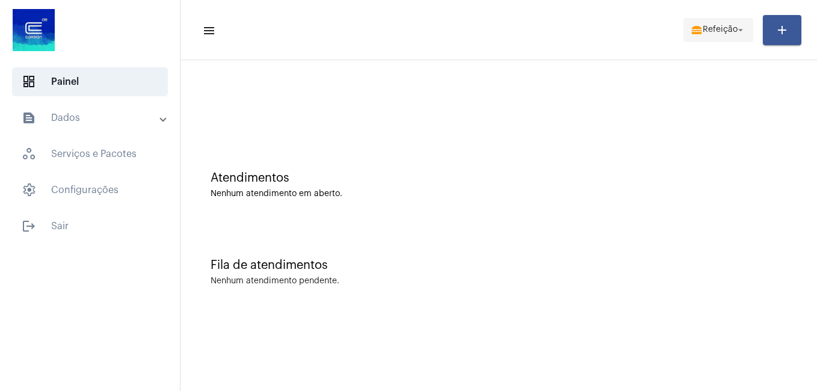
click at [714, 29] on span "Refeição" at bounding box center [720, 30] width 35 height 8
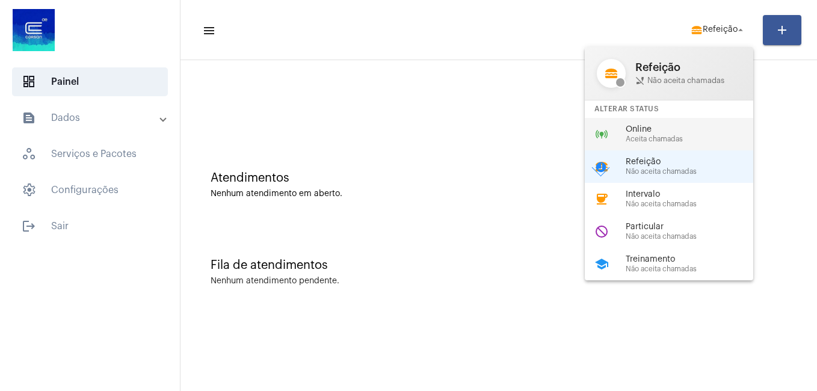
click at [663, 131] on span "Online" at bounding box center [694, 129] width 137 height 9
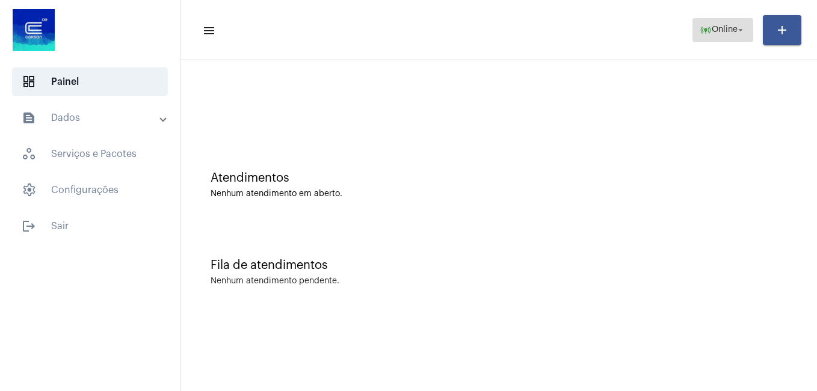
click at [738, 26] on mat-icon "arrow_drop_down" at bounding box center [740, 30] width 11 height 11
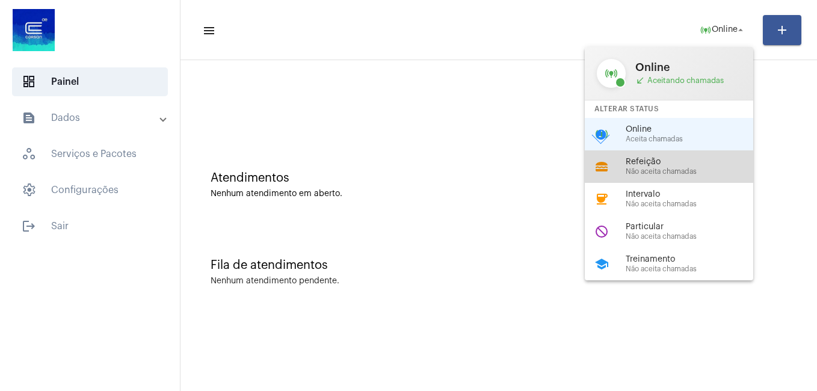
click at [655, 172] on span "Não aceita chamadas" at bounding box center [694, 172] width 137 height 8
